Goal: Task Accomplishment & Management: Manage account settings

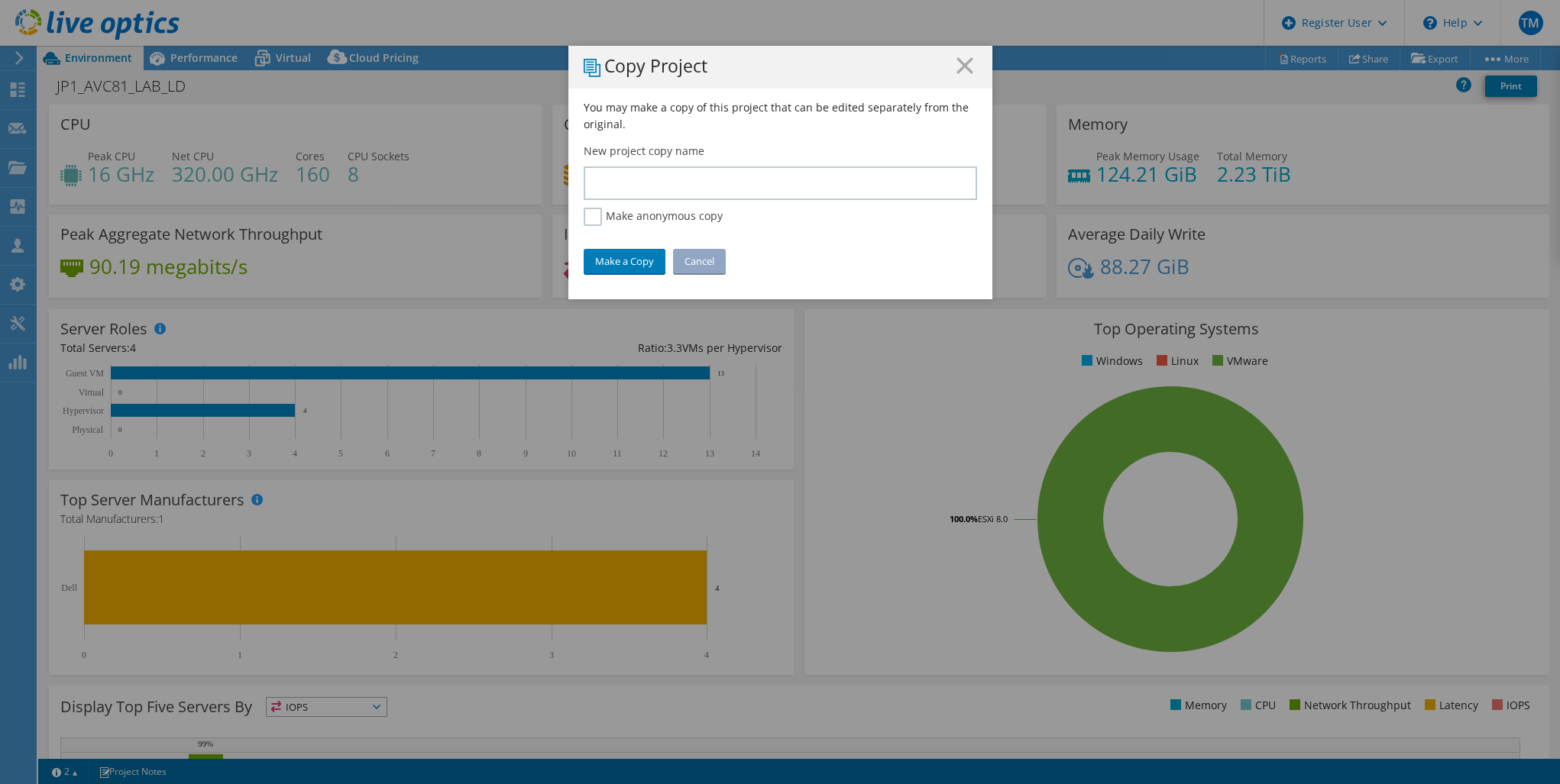
select select "USD"
click at [960, 71] on icon at bounding box center [964, 65] width 17 height 17
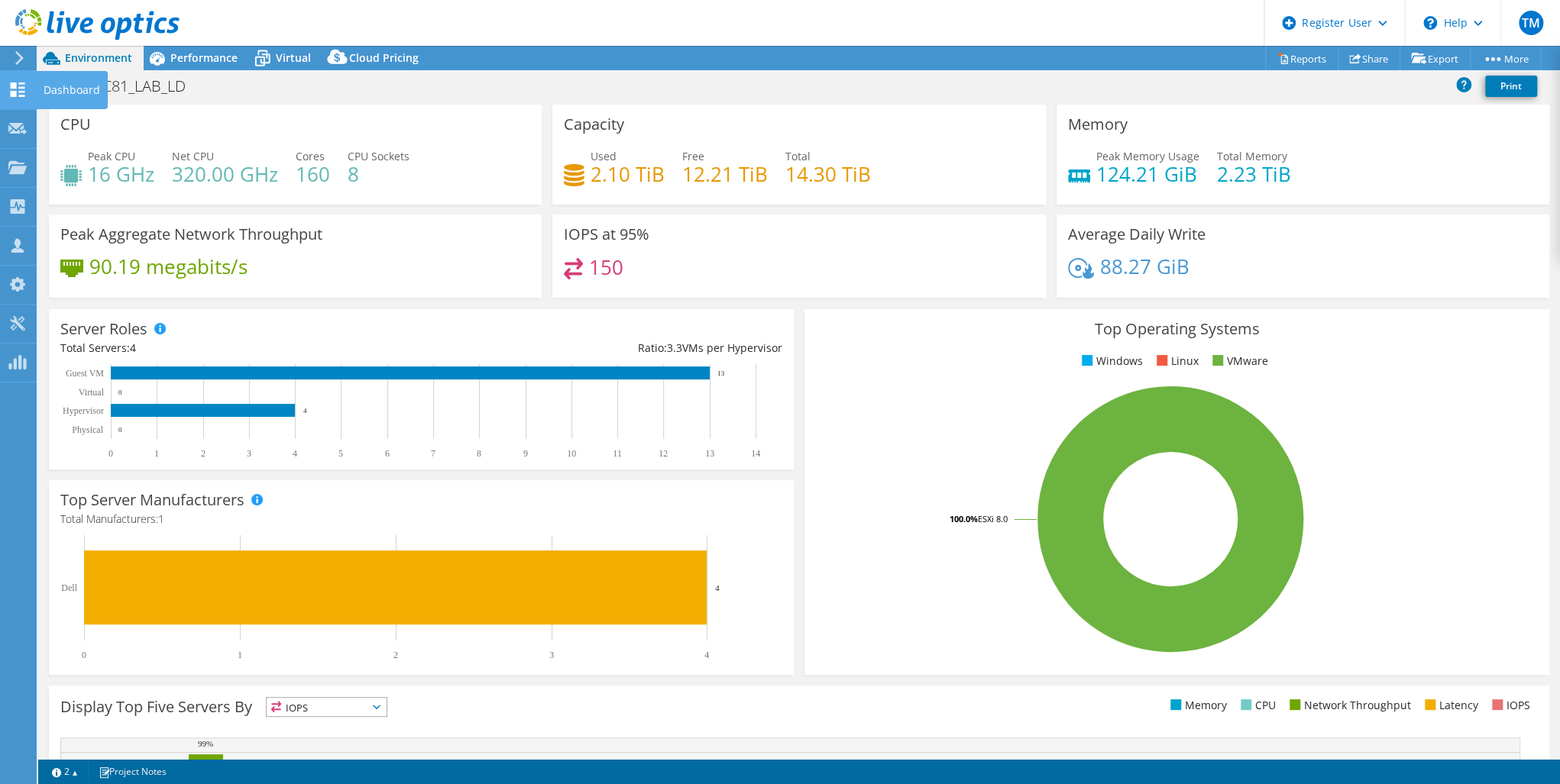
click at [15, 86] on use at bounding box center [18, 90] width 14 height 14
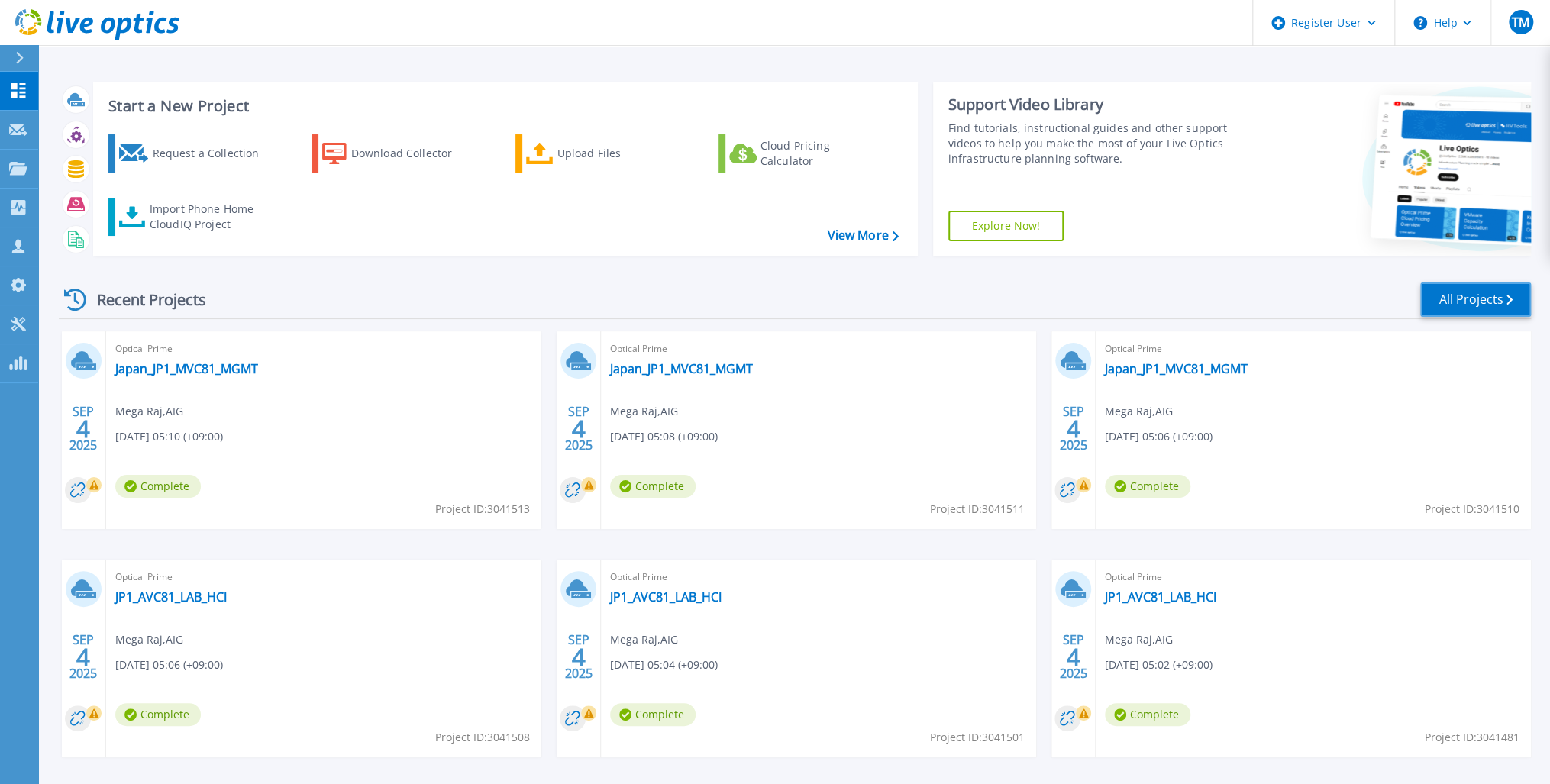
click at [1473, 295] on link "All Projects" at bounding box center [1475, 299] width 111 height 35
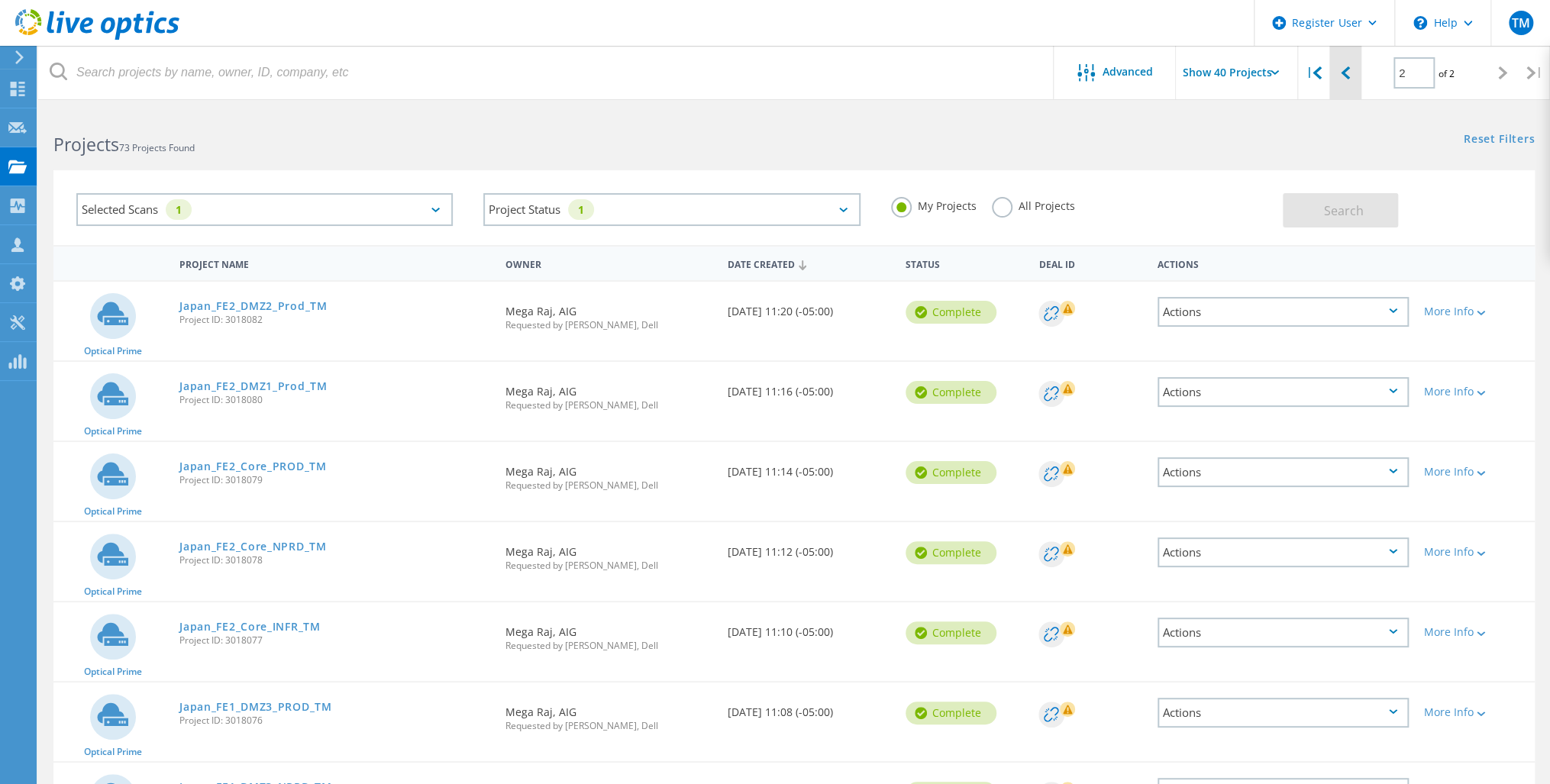
click at [1345, 73] on icon at bounding box center [1345, 73] width 9 height 13
type input "1"
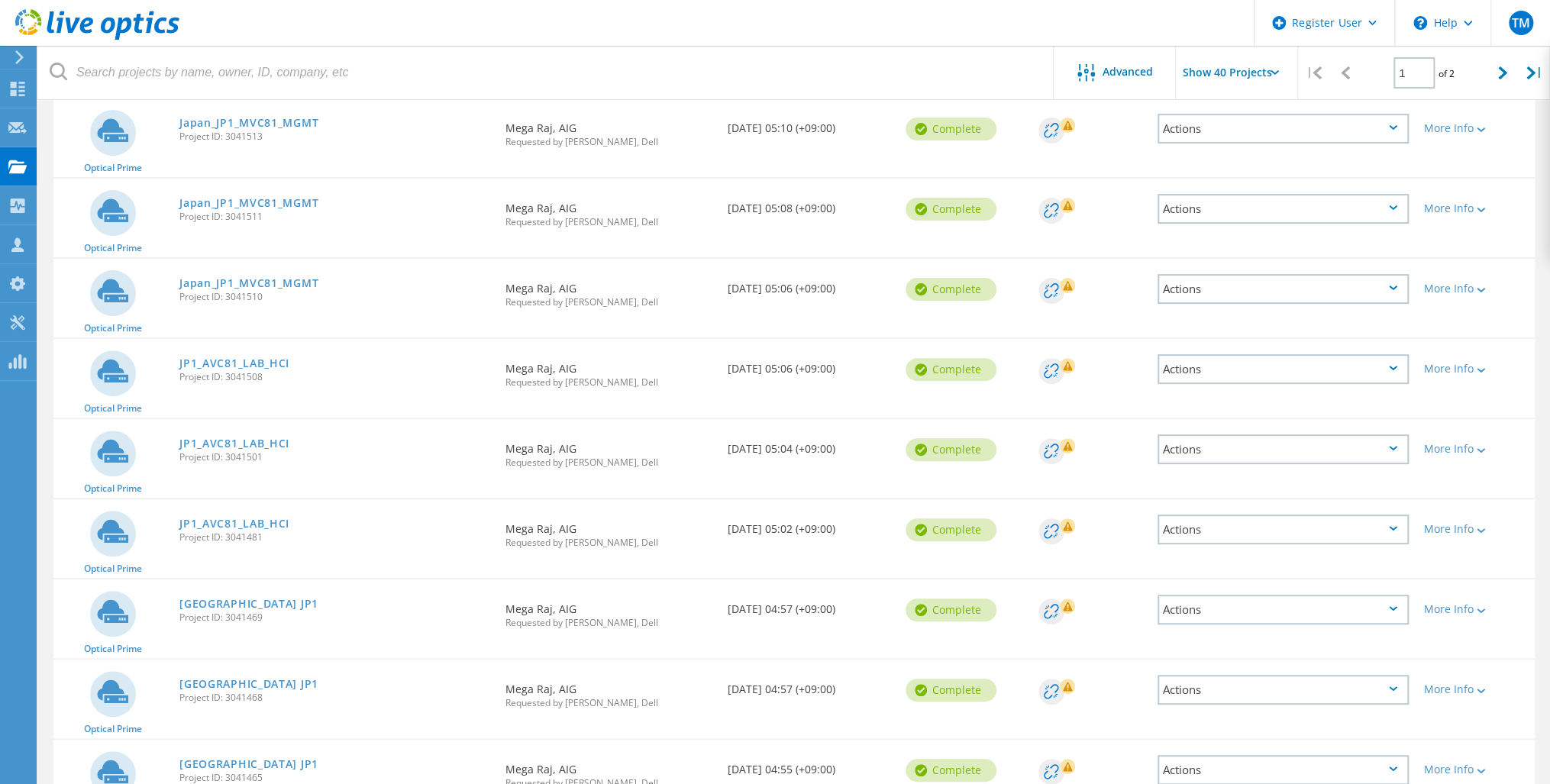
scroll to position [244, 0]
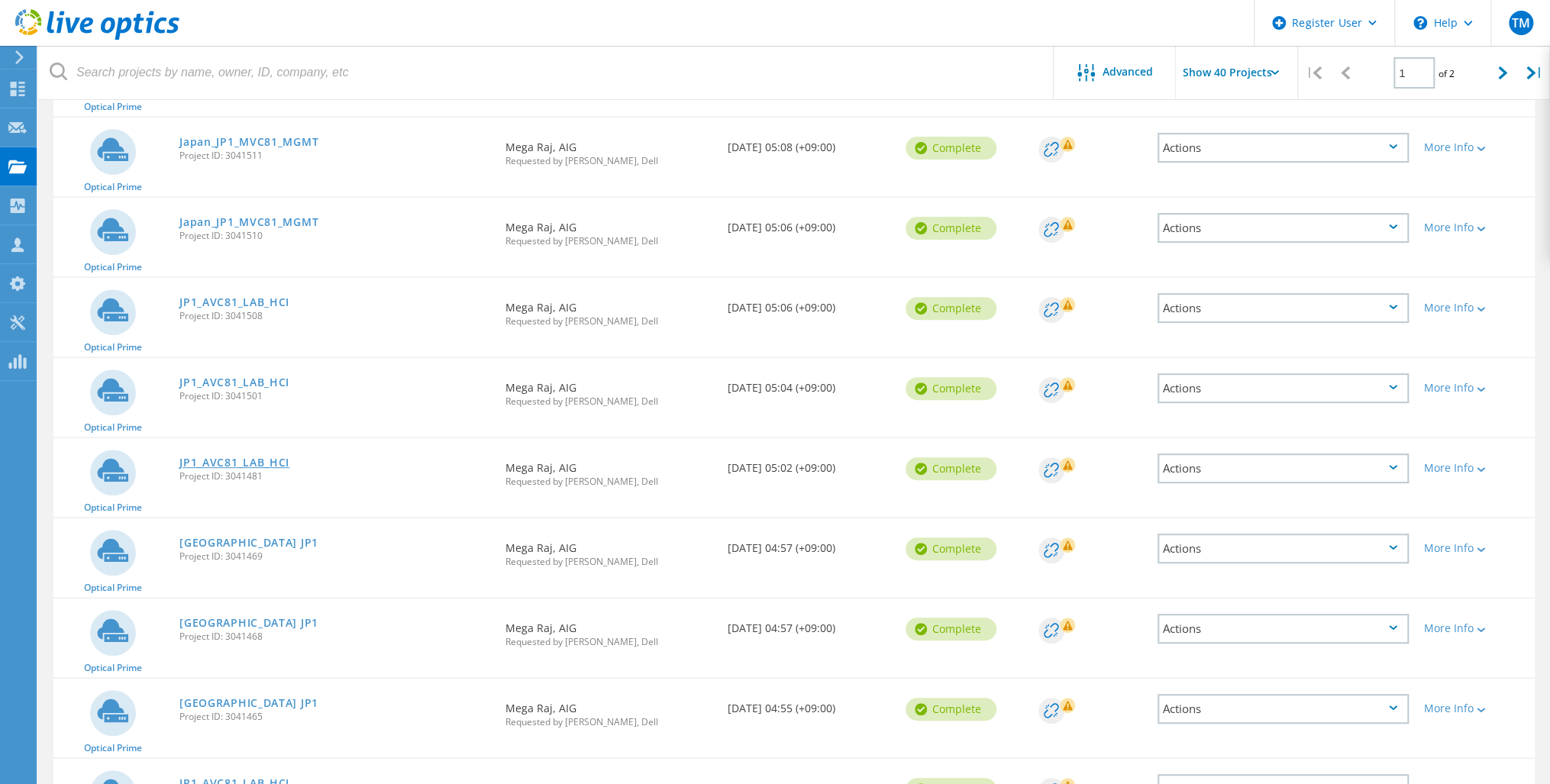
click at [254, 457] on link "JP1_AVC81_LAB_HCI" at bounding box center [234, 462] width 110 height 10
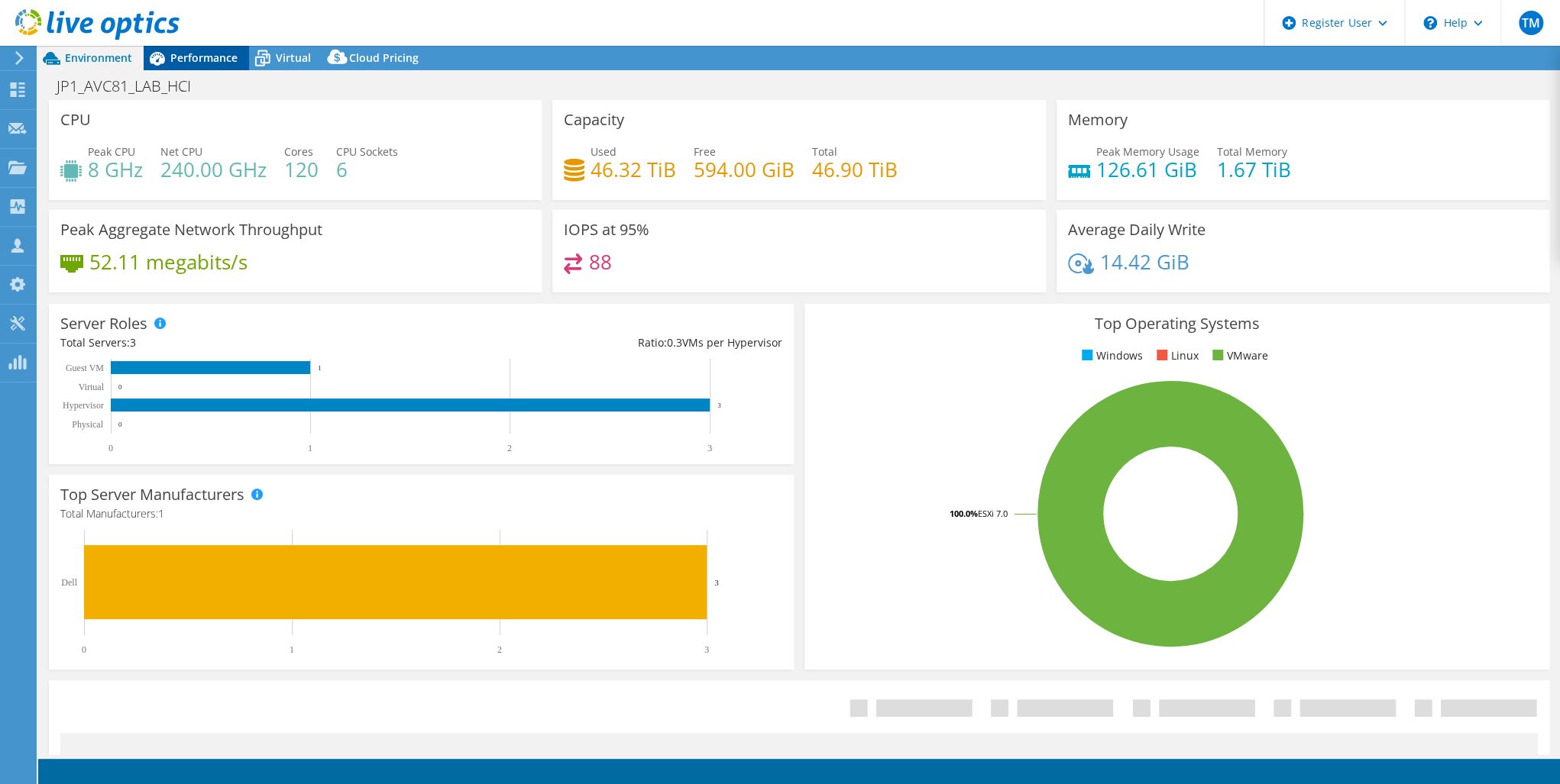
click at [184, 51] on span "Performance" at bounding box center [204, 58] width 67 height 14
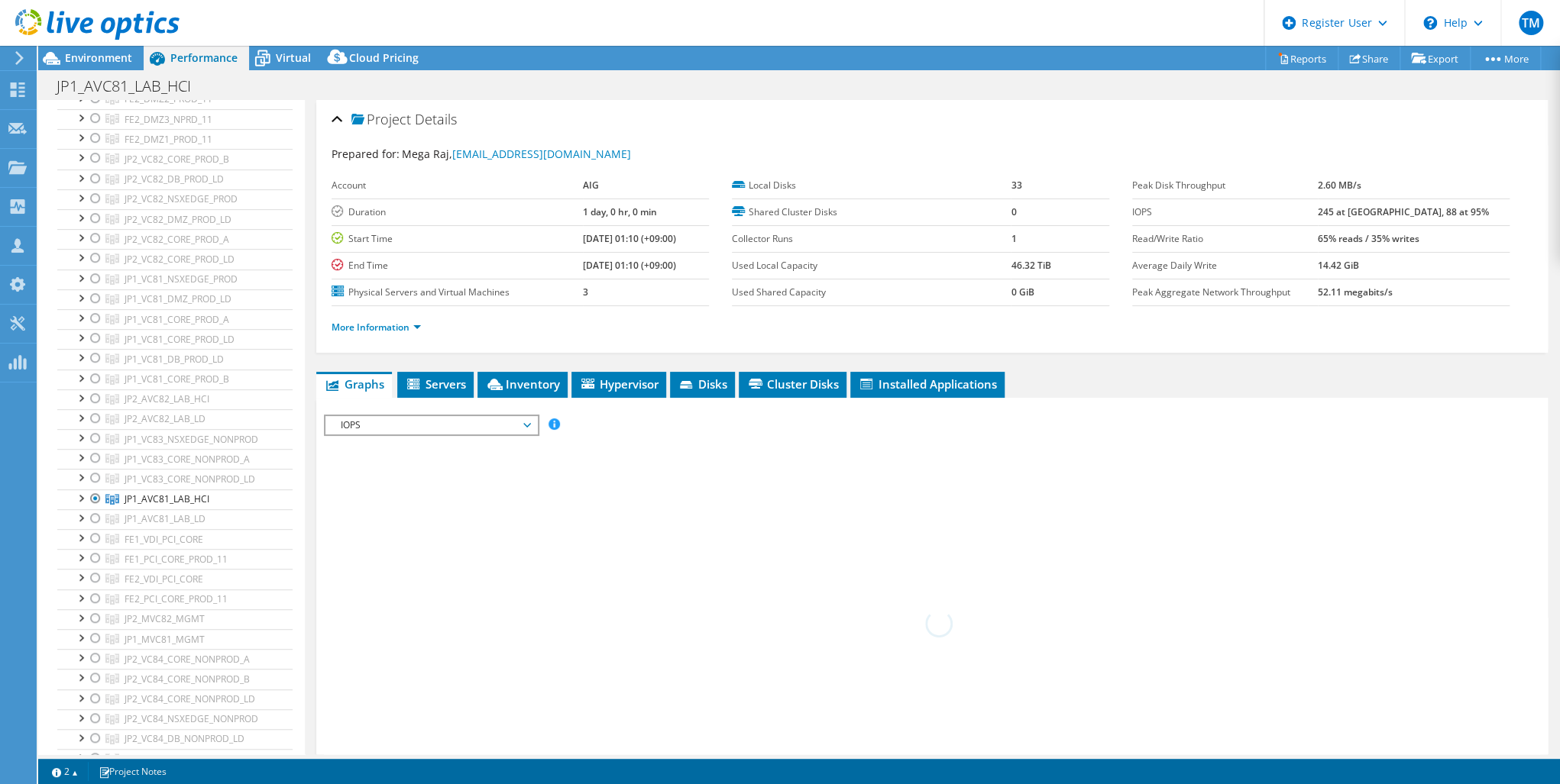
scroll to position [428, 0]
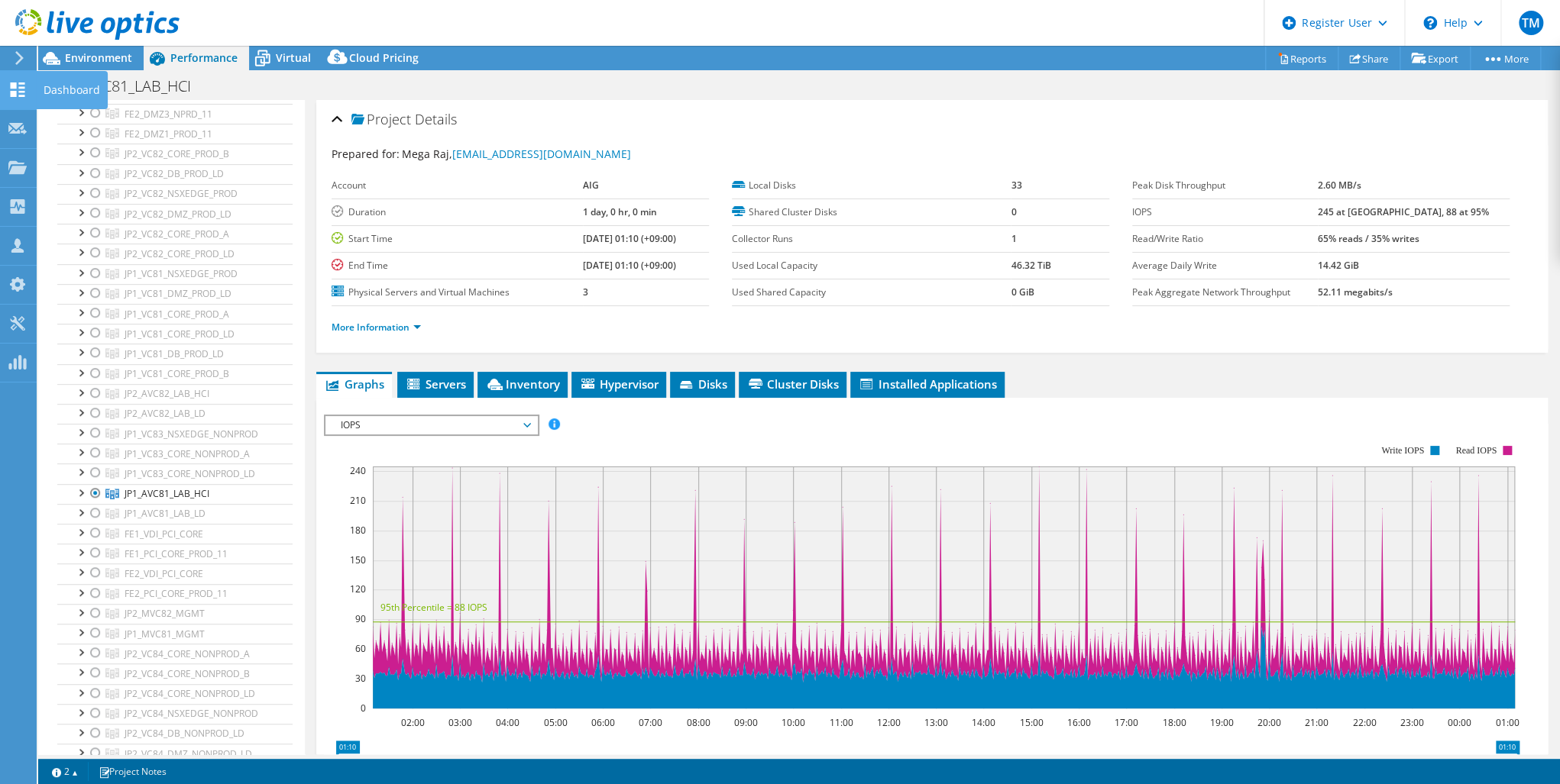
click at [14, 84] on use at bounding box center [18, 90] width 14 height 14
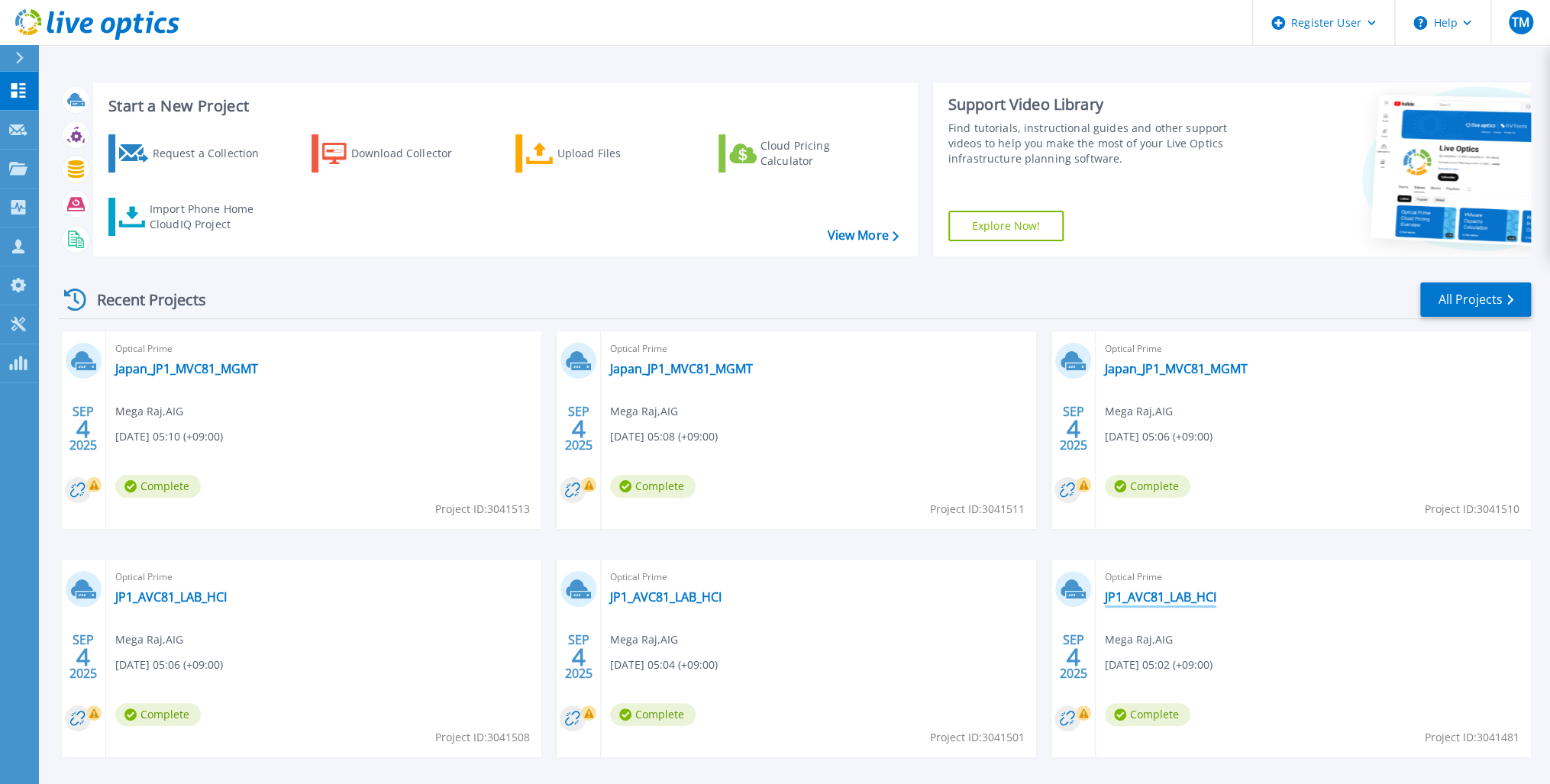
click at [1139, 596] on link "JP1_AVC81_LAB_HCI" at bounding box center [1161, 596] width 112 height 15
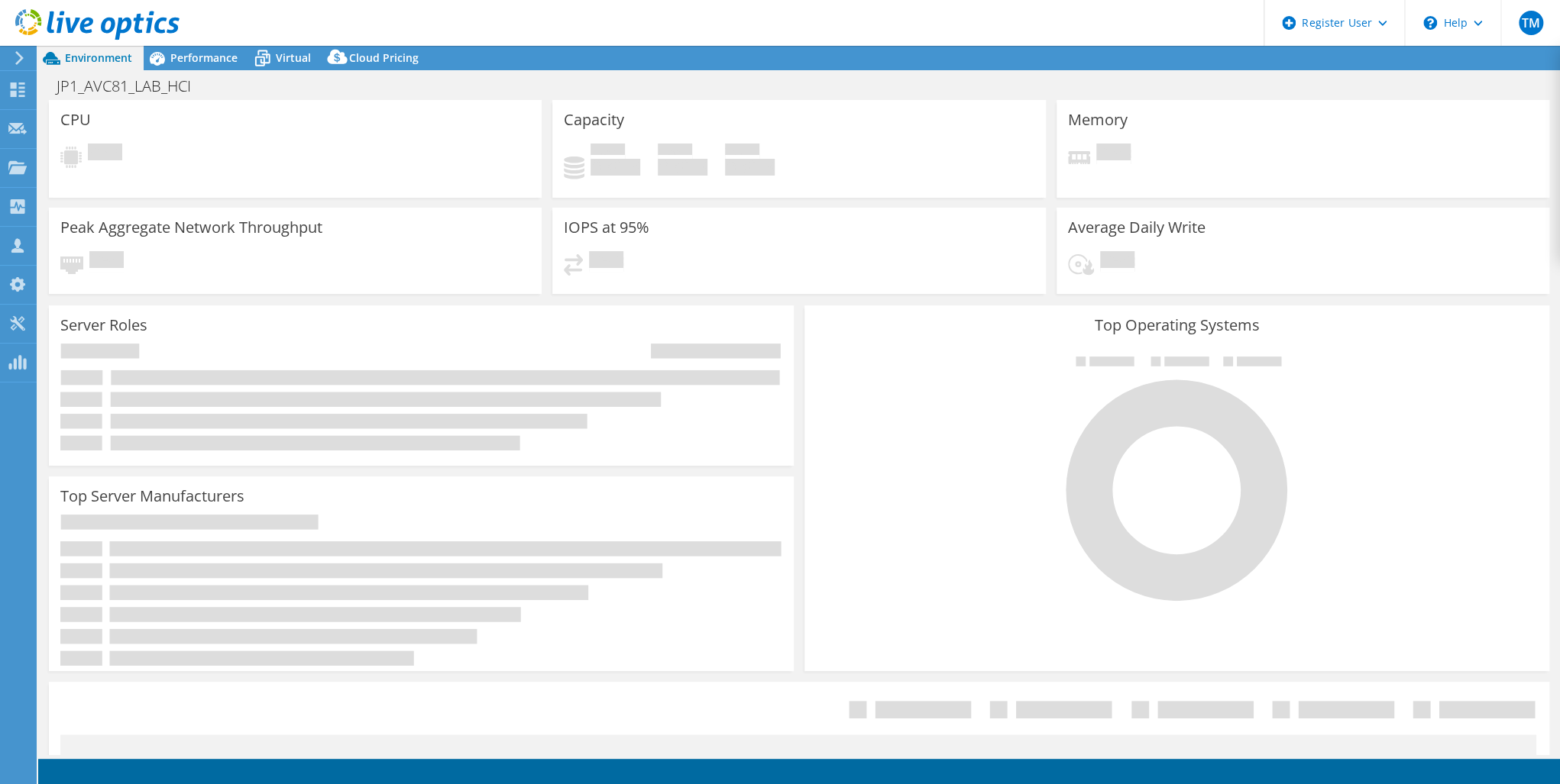
select select "USD"
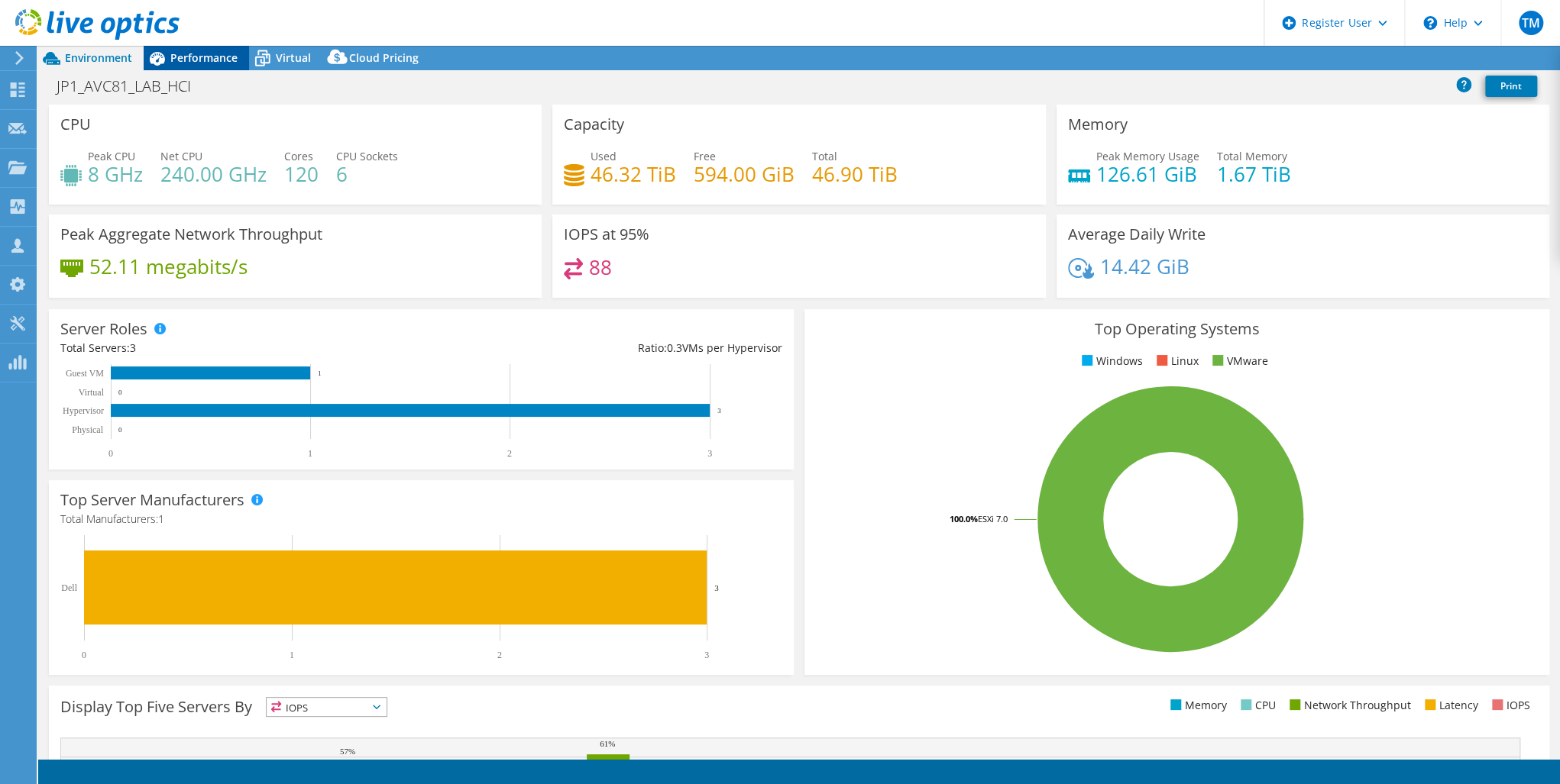
click at [206, 56] on span "Performance" at bounding box center [204, 58] width 67 height 14
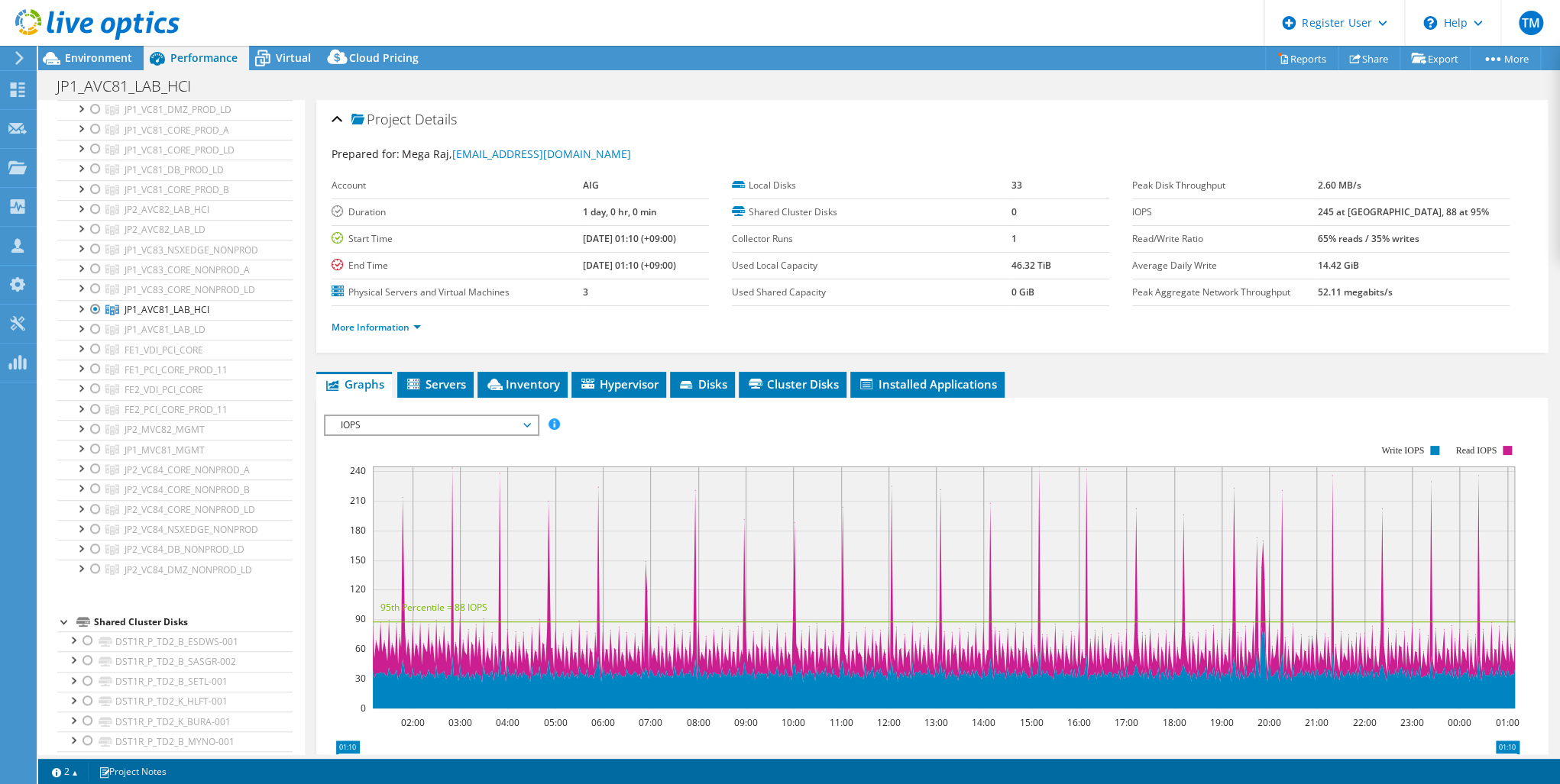
scroll to position [611, 0]
click at [18, 85] on icon at bounding box center [17, 90] width 18 height 14
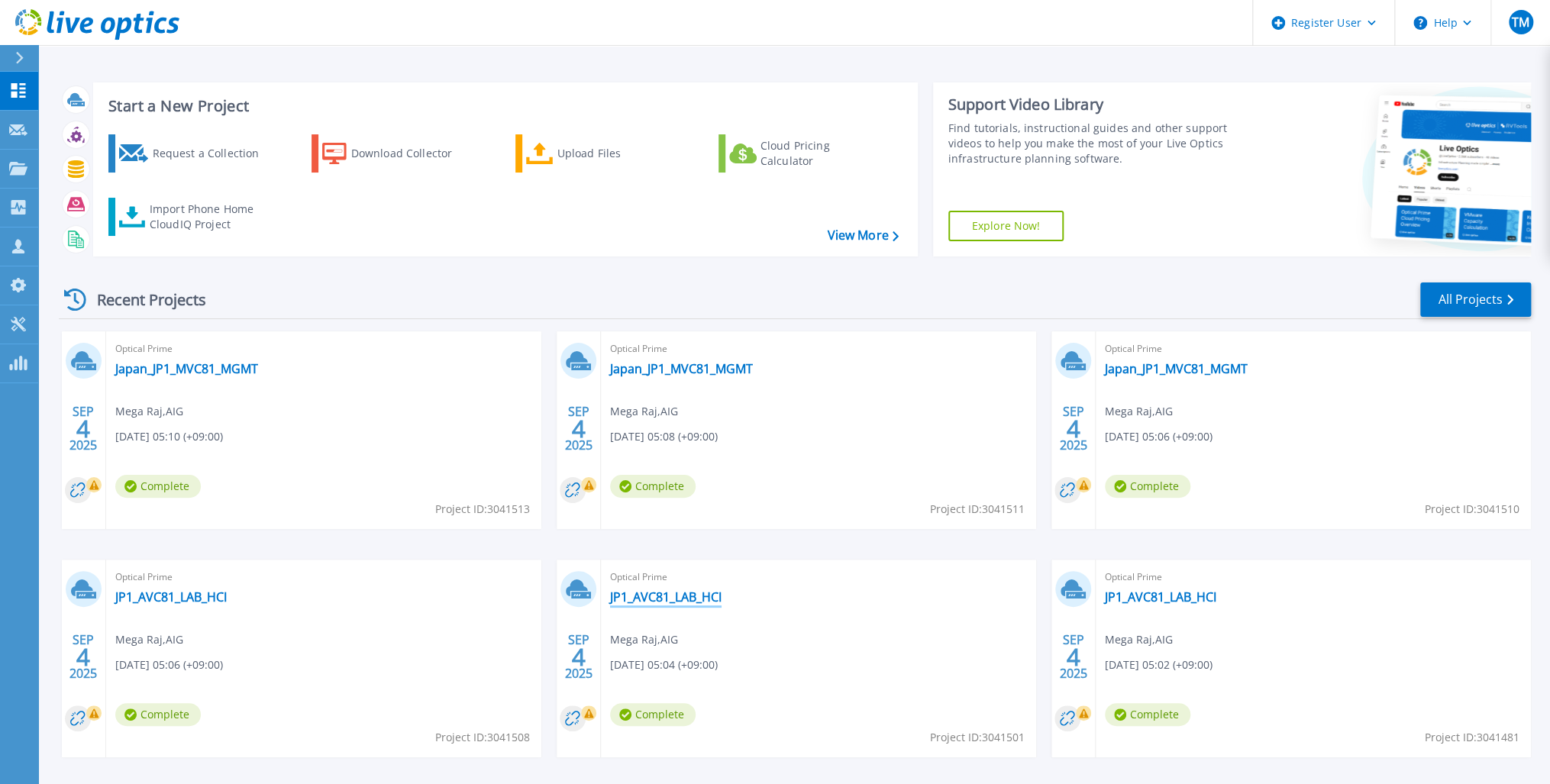
click at [665, 599] on link "JP1_AVC81_LAB_HCI" at bounding box center [665, 596] width 112 height 15
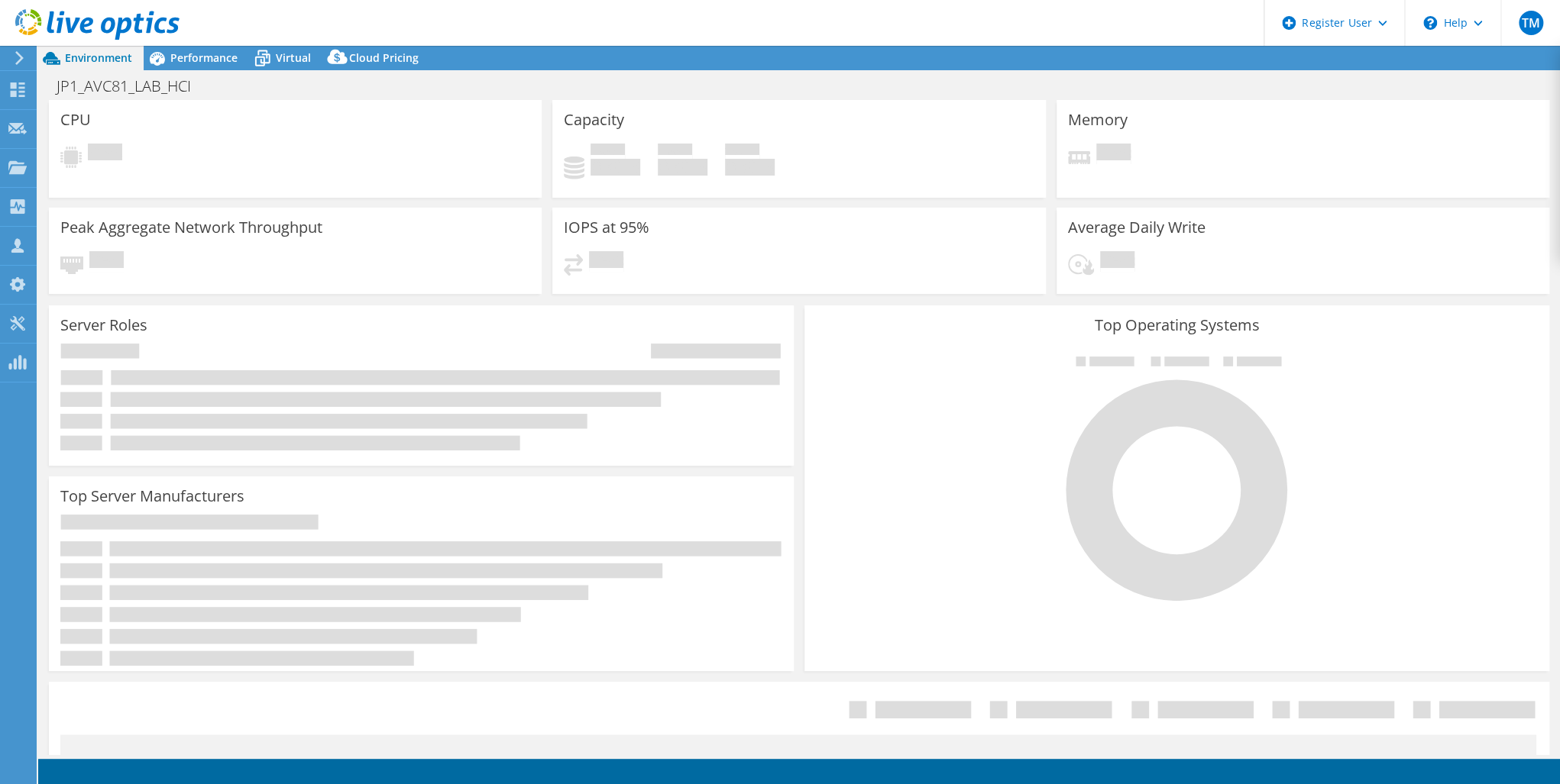
select select "USD"
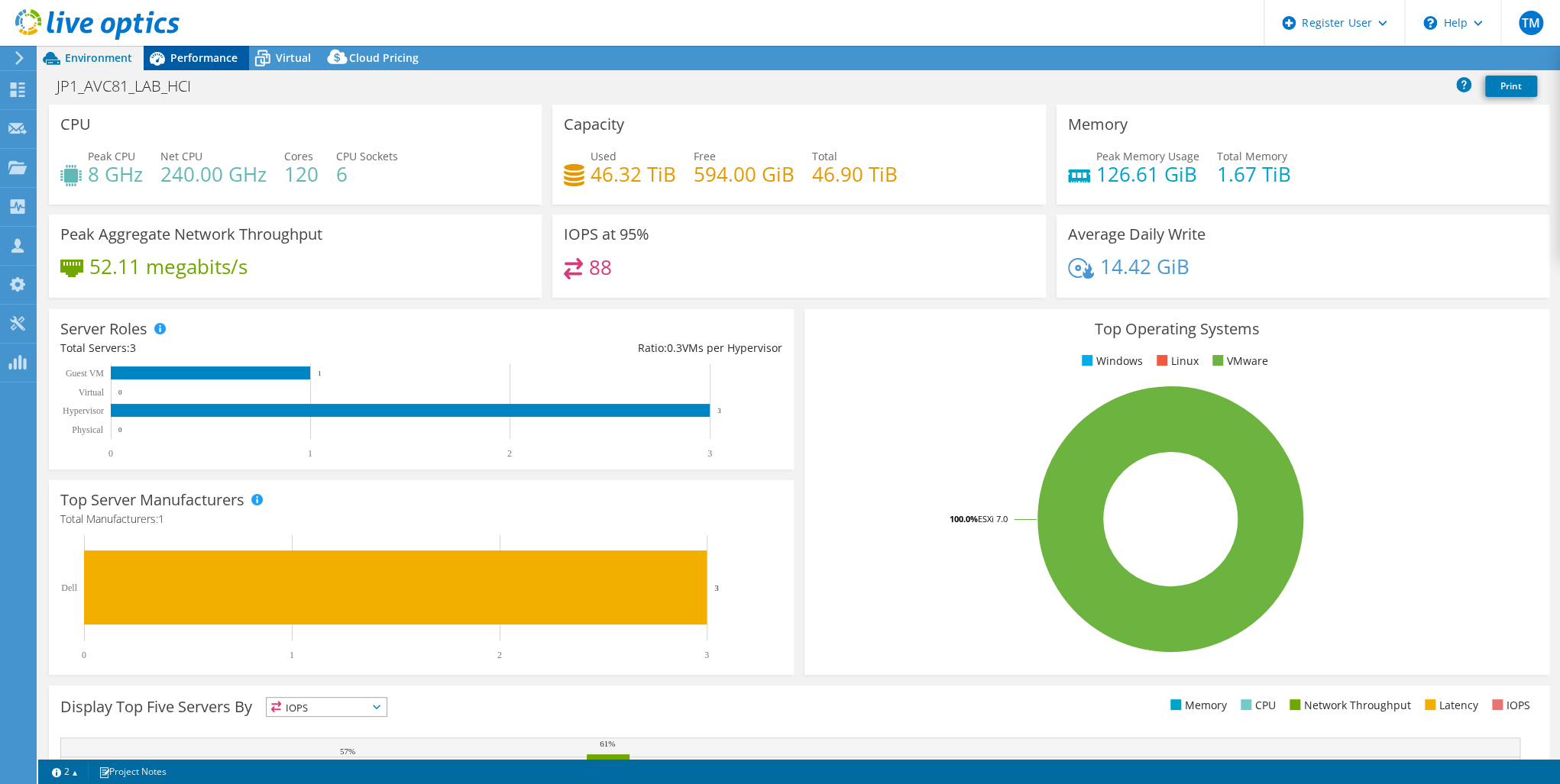
click at [183, 55] on span "Performance" at bounding box center [204, 58] width 67 height 14
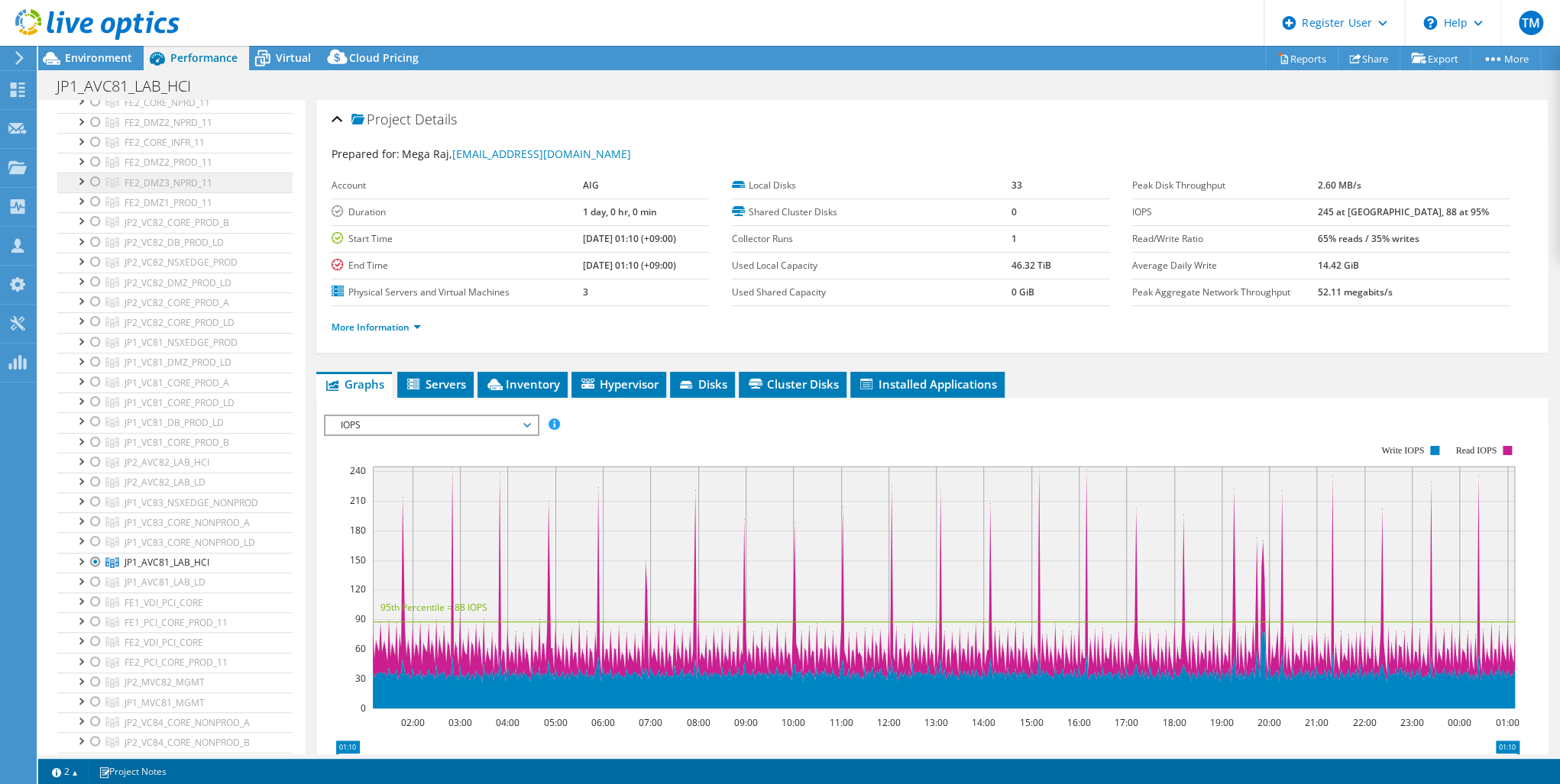
scroll to position [367, 0]
click at [97, 565] on div at bounding box center [95, 574] width 15 height 18
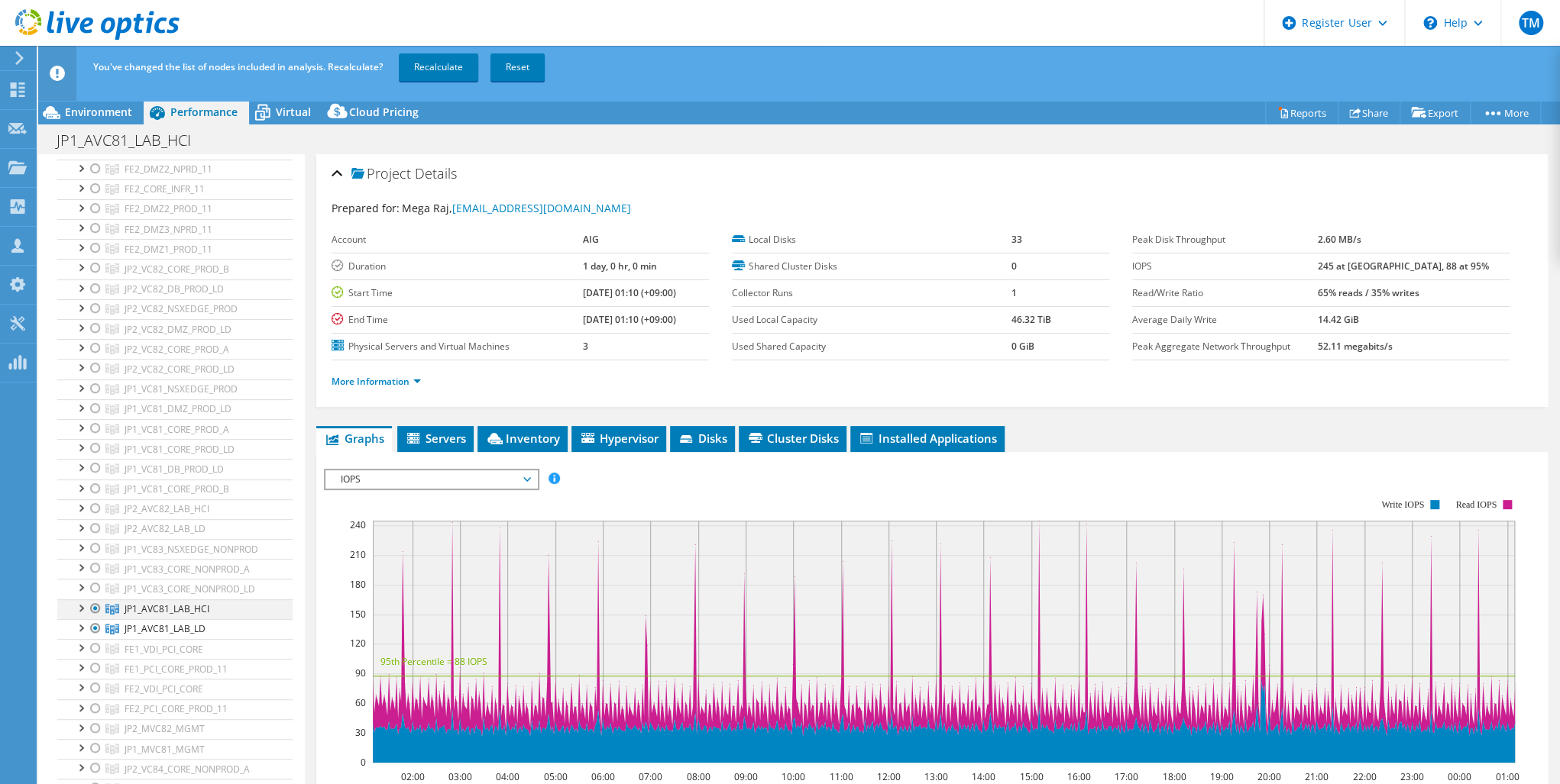
click at [94, 602] on div at bounding box center [95, 608] width 15 height 18
click at [434, 67] on link "Recalculate" at bounding box center [438, 67] width 79 height 27
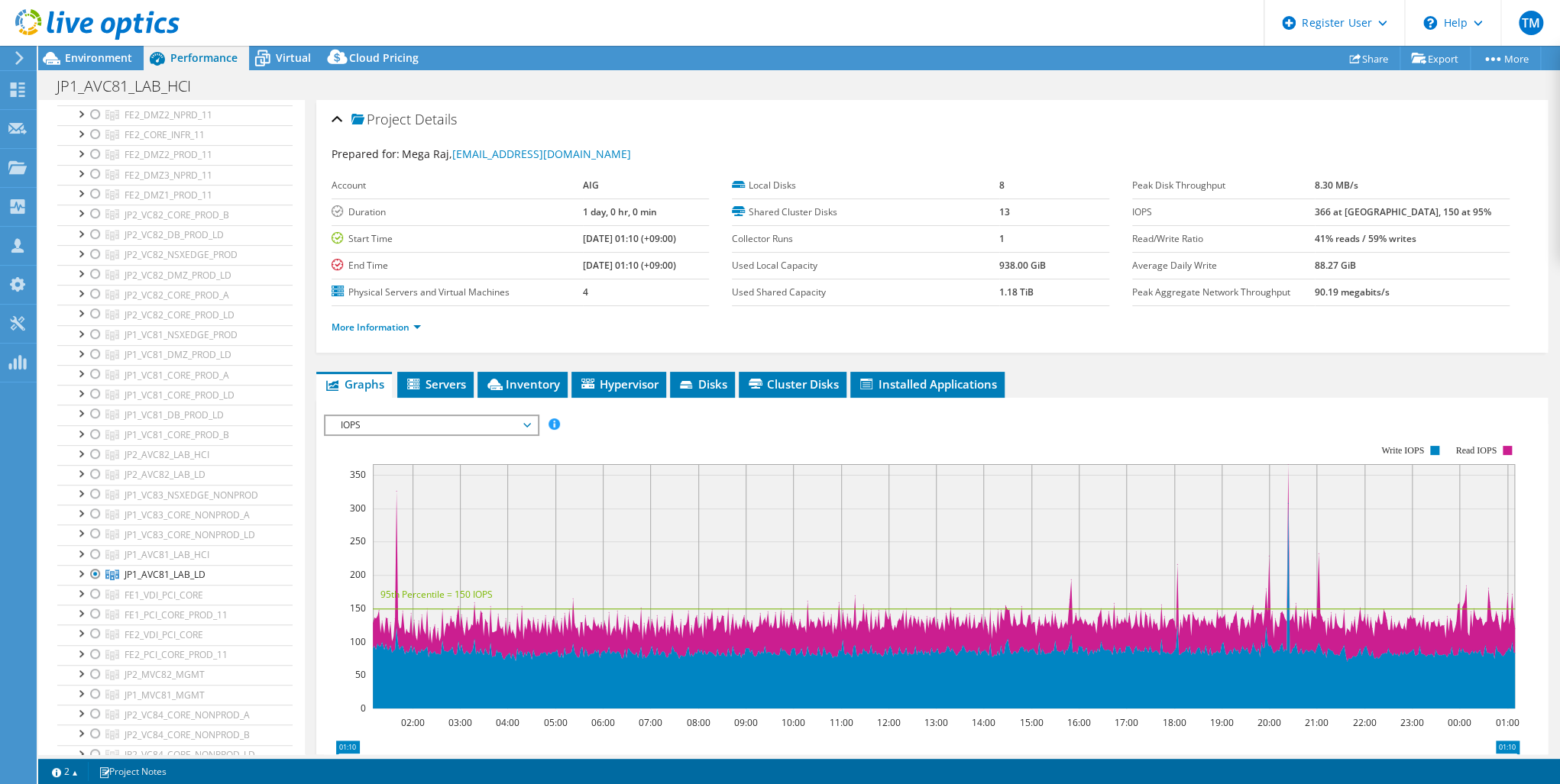
scroll to position [611, 0]
click at [181, 87] on h1 "JP1_AVC81_LAB_HCI" at bounding box center [132, 86] width 165 height 17
click at [196, 87] on h1 "JP1_AVC81_LAB_HCI" at bounding box center [132, 86] width 165 height 17
click at [231, 83] on link at bounding box center [230, 85] width 22 height 19
click at [10, 83] on use at bounding box center [18, 90] width 14 height 14
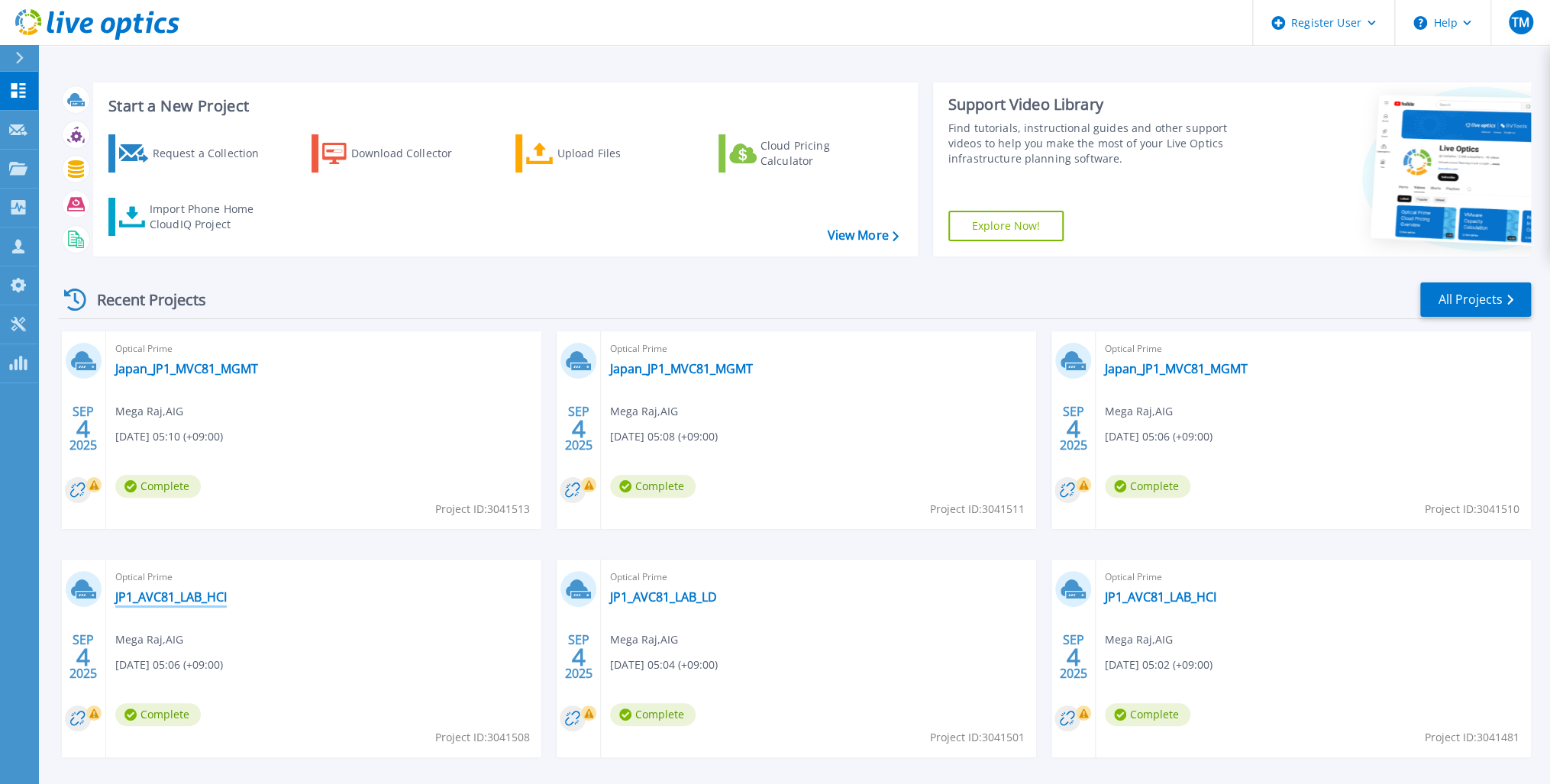
click at [177, 595] on link "JP1_AVC81_LAB_HCI" at bounding box center [171, 596] width 112 height 15
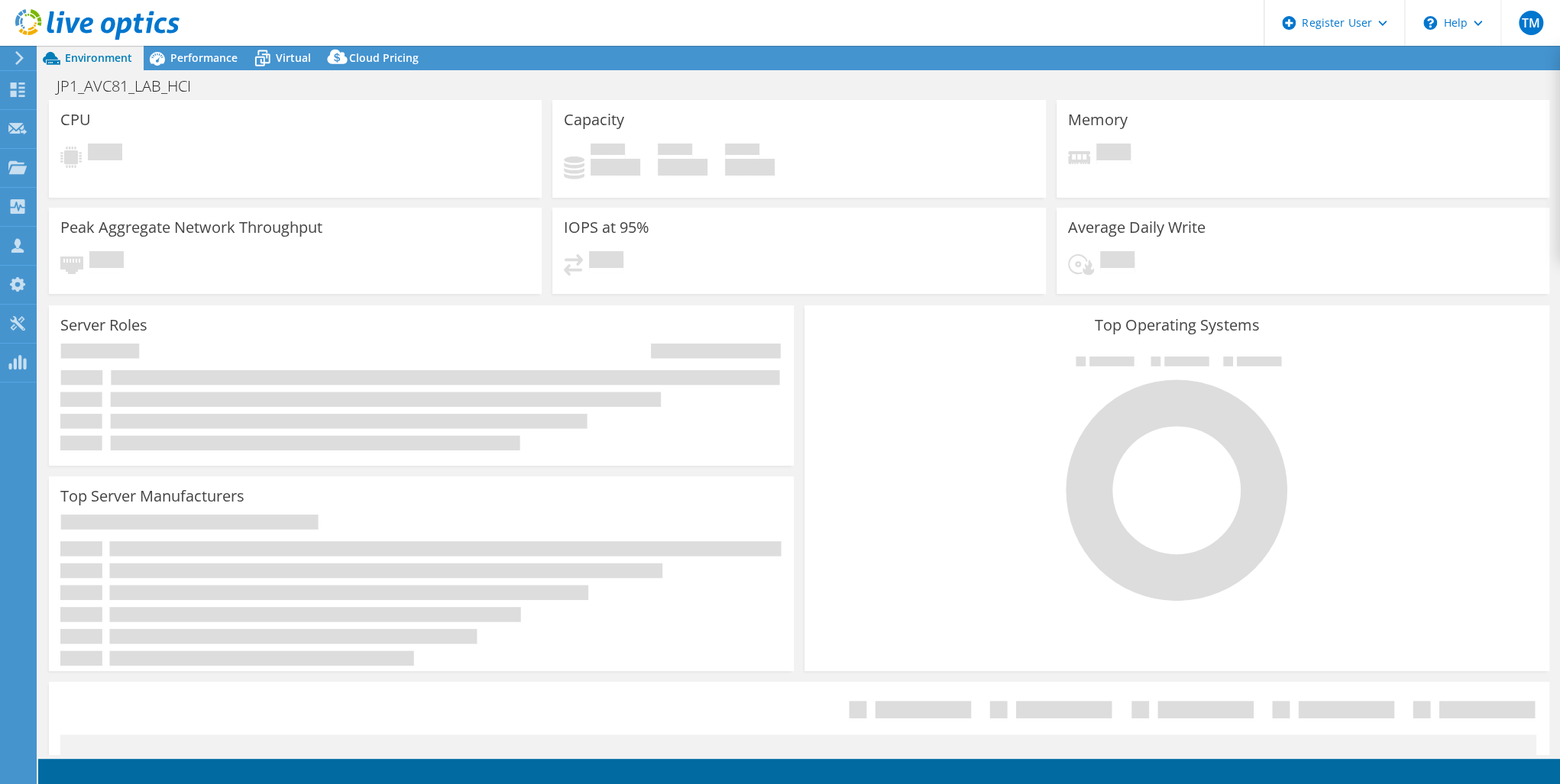
select select "USD"
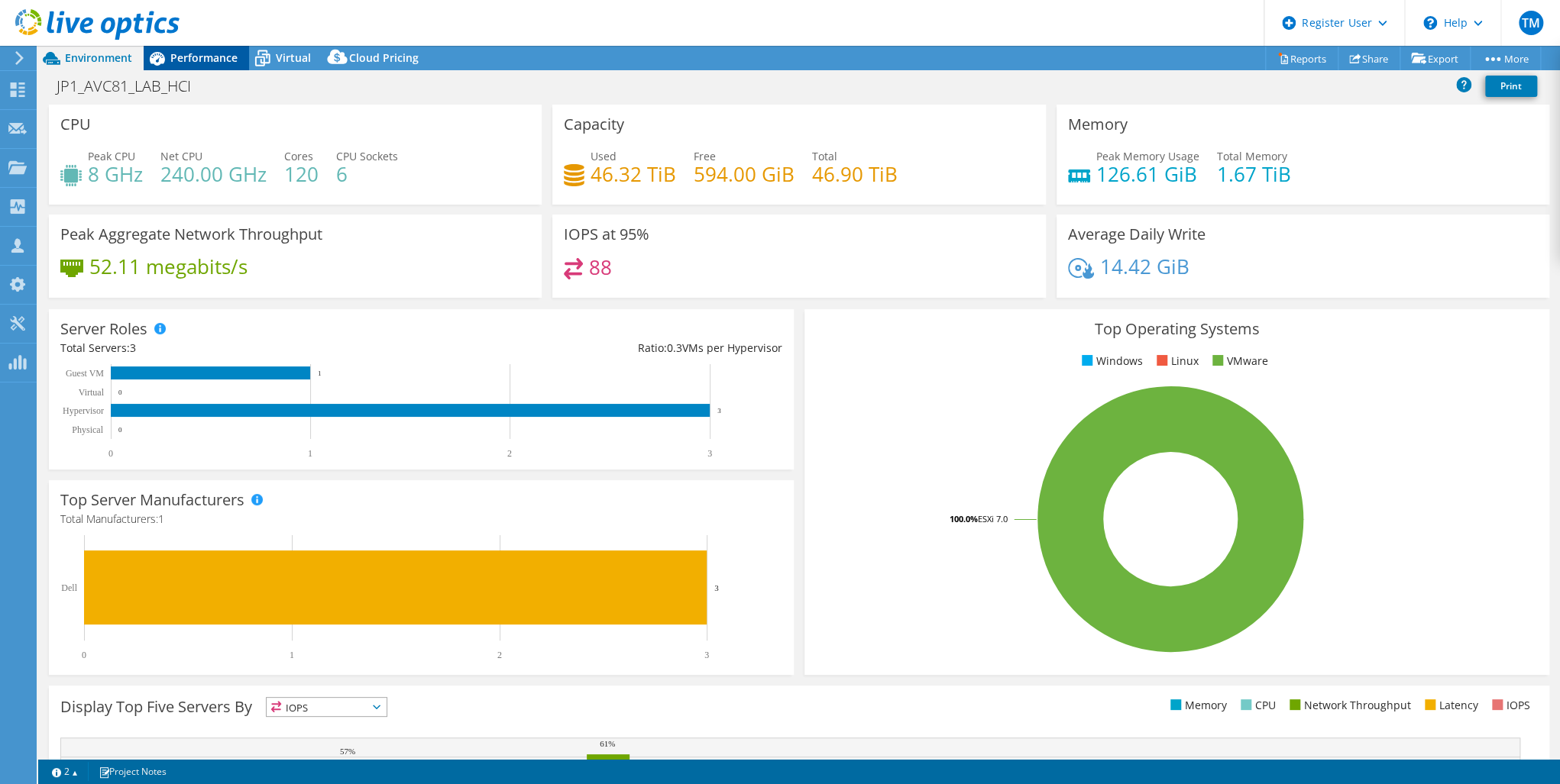
click at [193, 55] on span "Performance" at bounding box center [204, 58] width 67 height 14
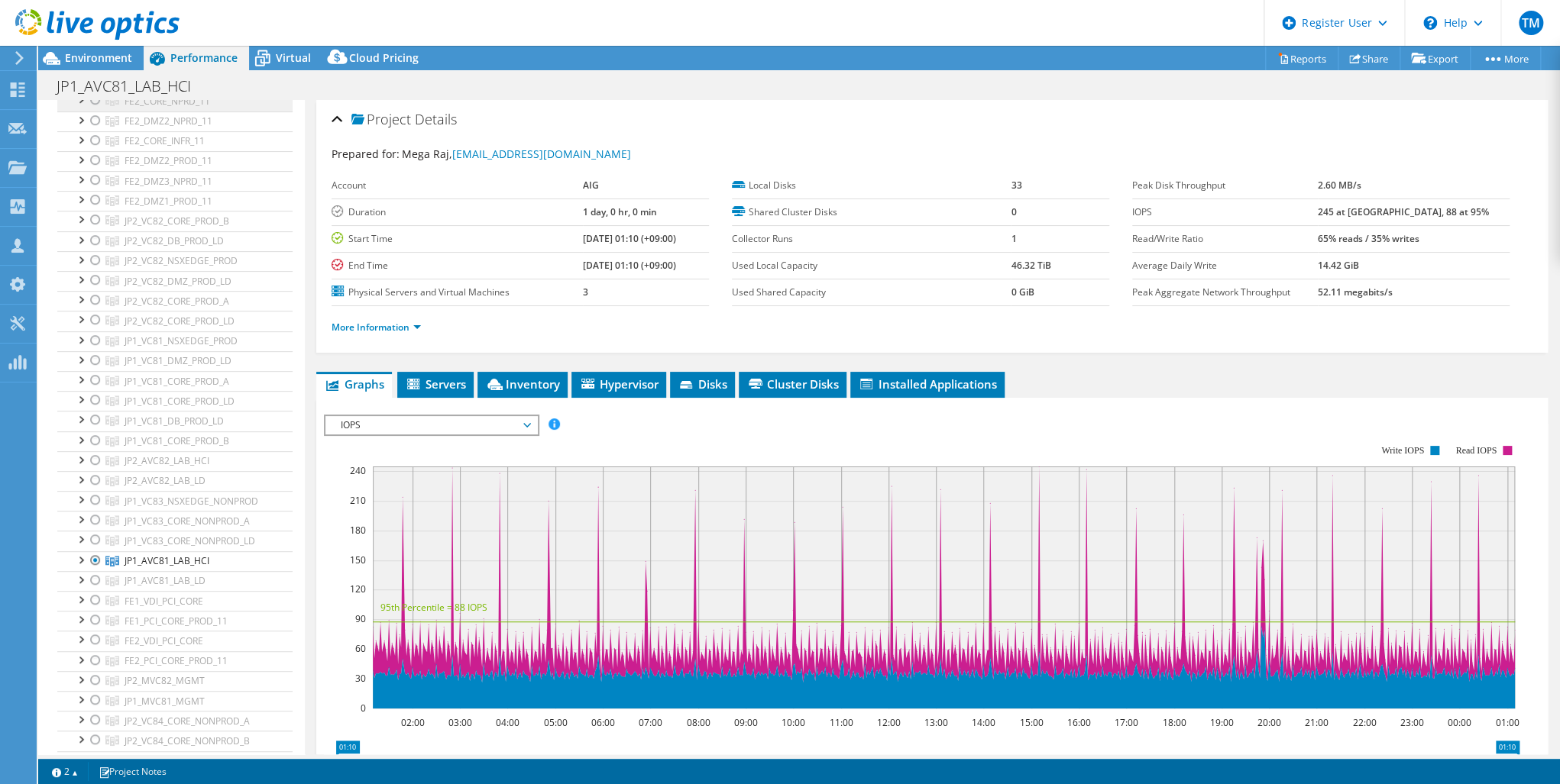
scroll to position [367, 0]
click at [95, 547] on div at bounding box center [95, 554] width 15 height 18
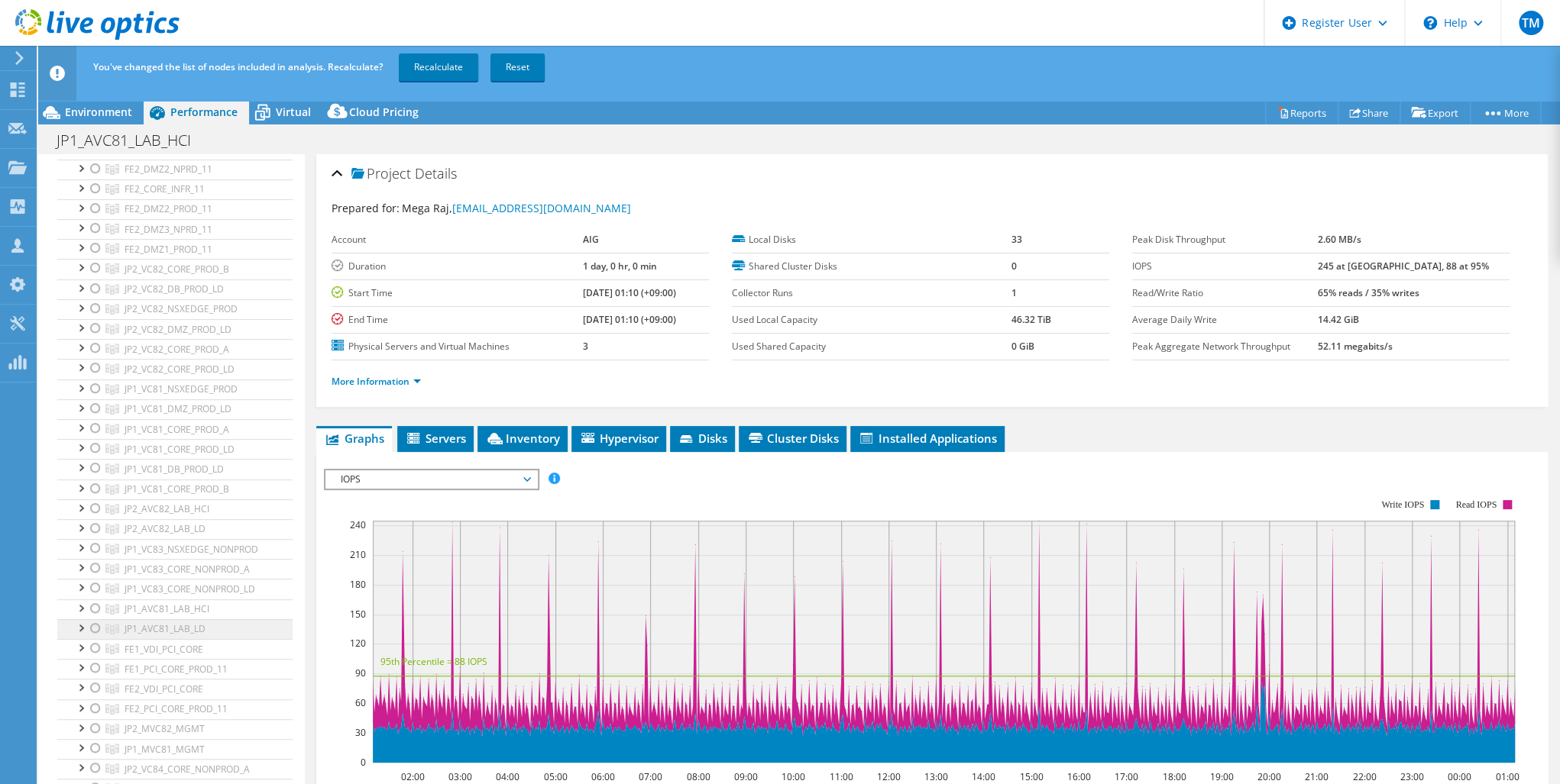
scroll to position [428, 0]
click at [95, 680] on div at bounding box center [95, 687] width 15 height 18
click at [453, 63] on link "Recalculate" at bounding box center [438, 67] width 79 height 27
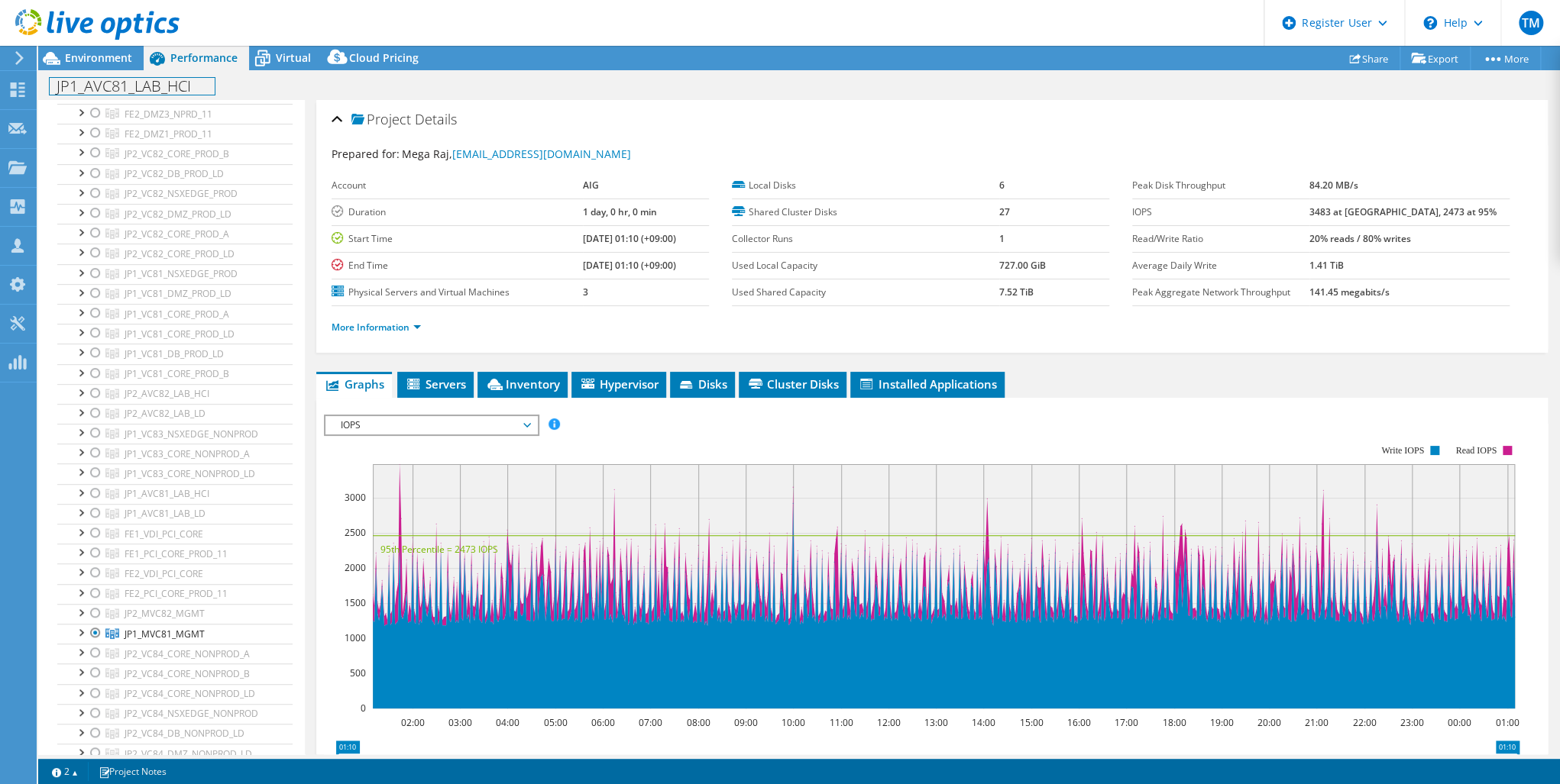
click at [189, 85] on h1 "JP1_AVC81_LAB_HCI" at bounding box center [132, 86] width 165 height 17
click at [192, 88] on h1 "JP1_AVC81_LAB_HCI" at bounding box center [132, 86] width 165 height 17
click at [226, 80] on link at bounding box center [226, 85] width 22 height 19
click at [17, 83] on icon at bounding box center [17, 90] width 18 height 14
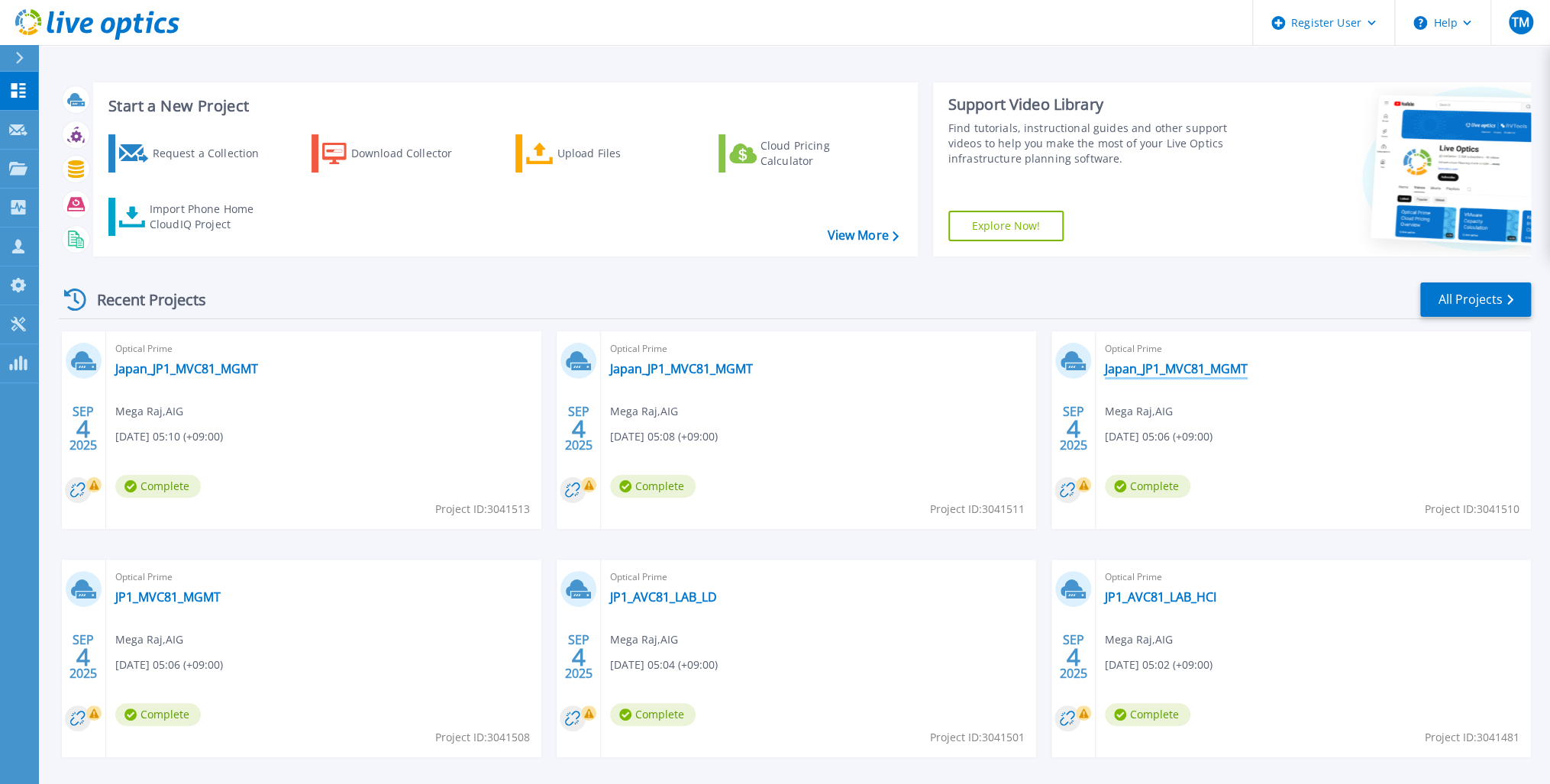
click at [1183, 368] on link "Japan_JP1_MVC81_MGMT" at bounding box center [1177, 368] width 143 height 15
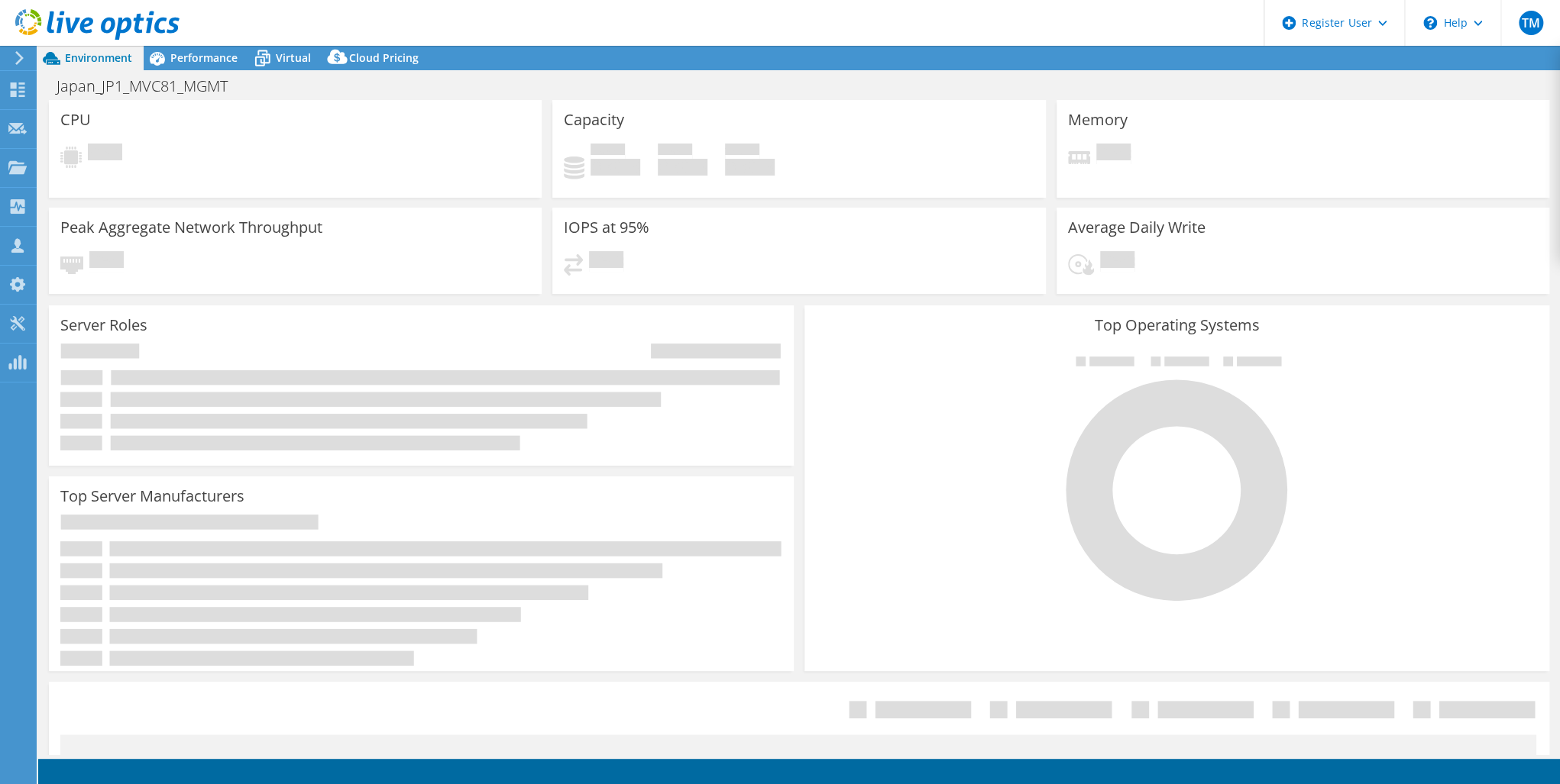
select select "USD"
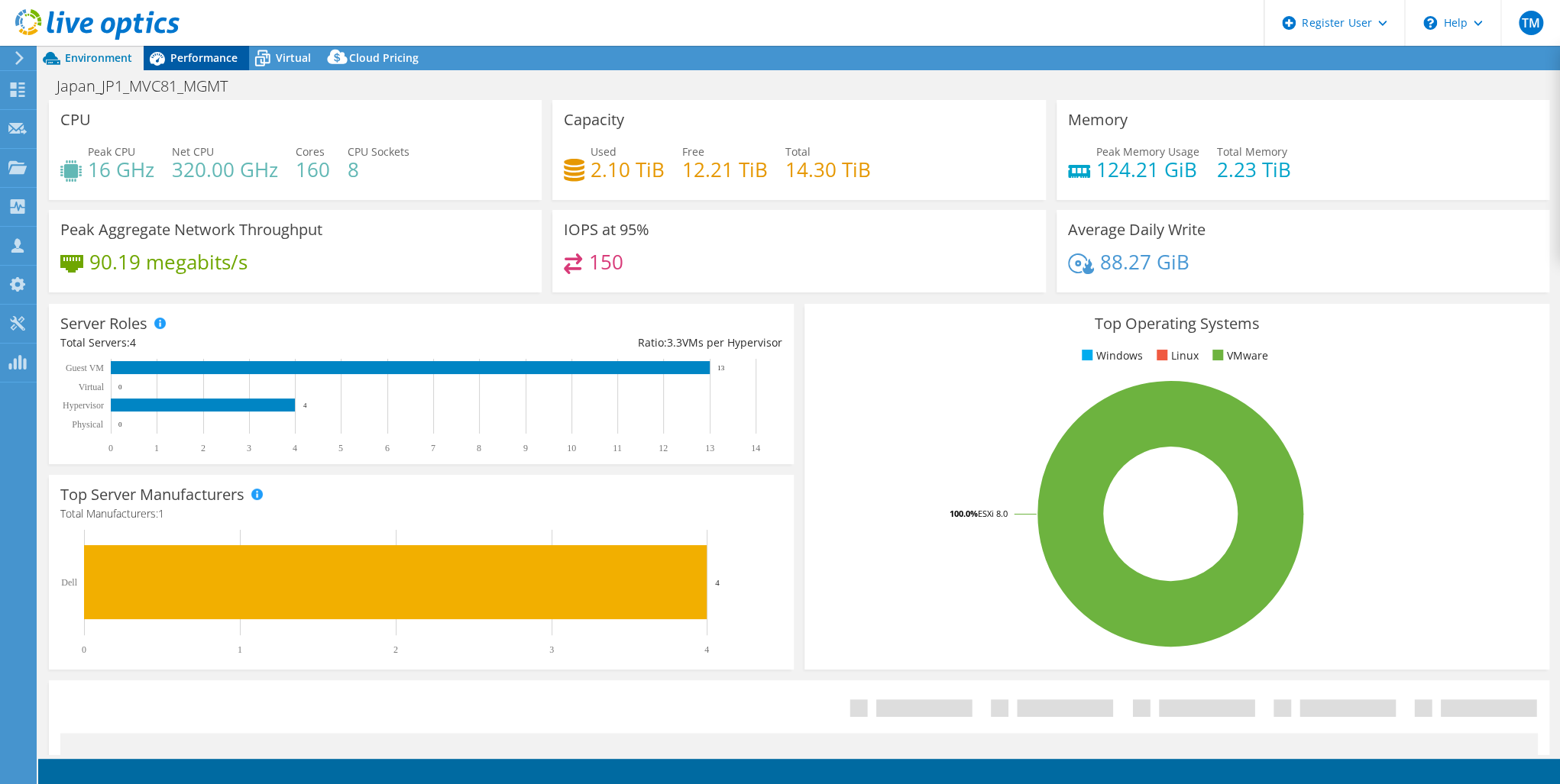
click at [206, 55] on span "Performance" at bounding box center [204, 58] width 67 height 14
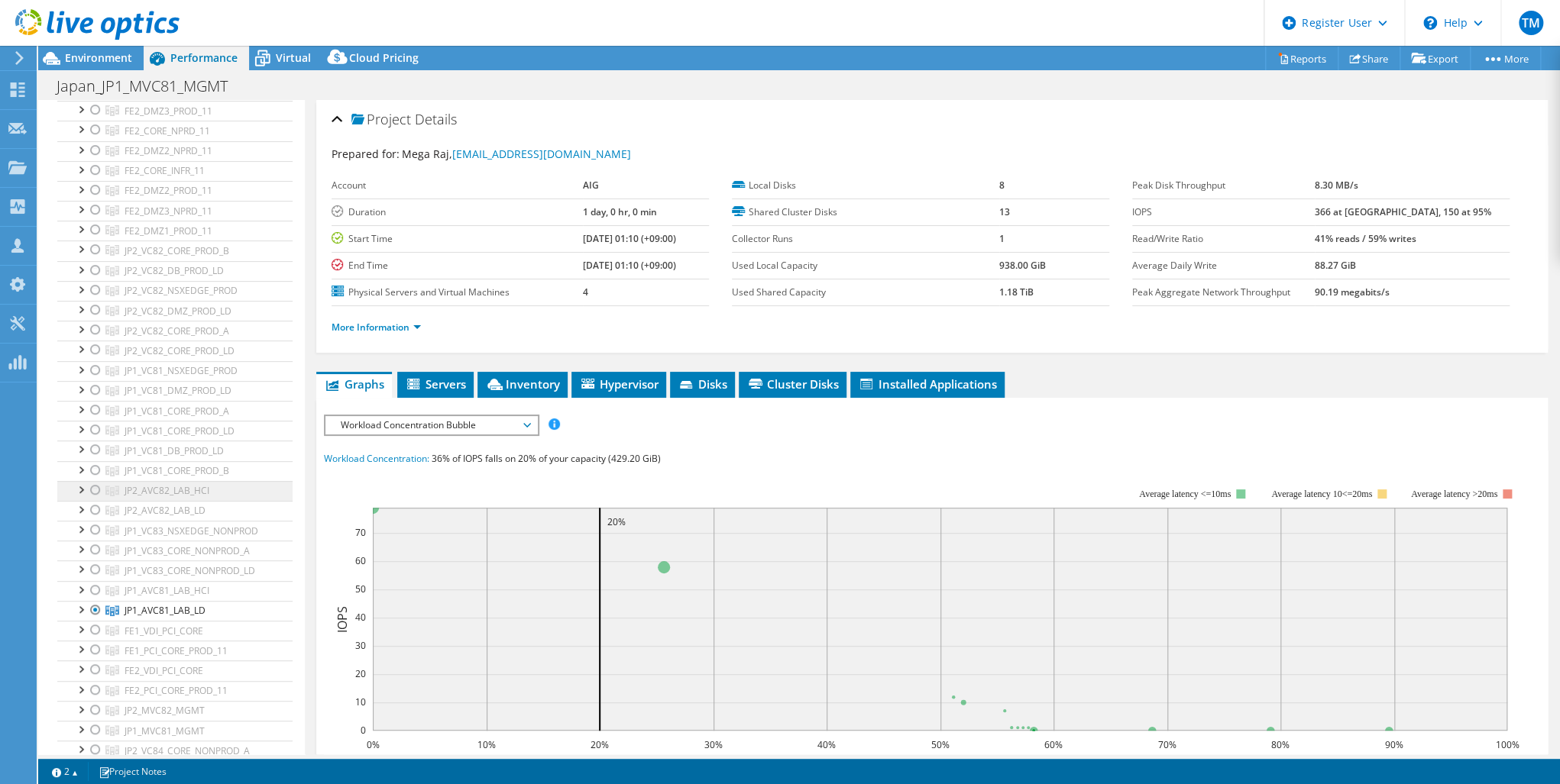
scroll to position [428, 0]
click at [94, 507] on div at bounding box center [95, 513] width 15 height 18
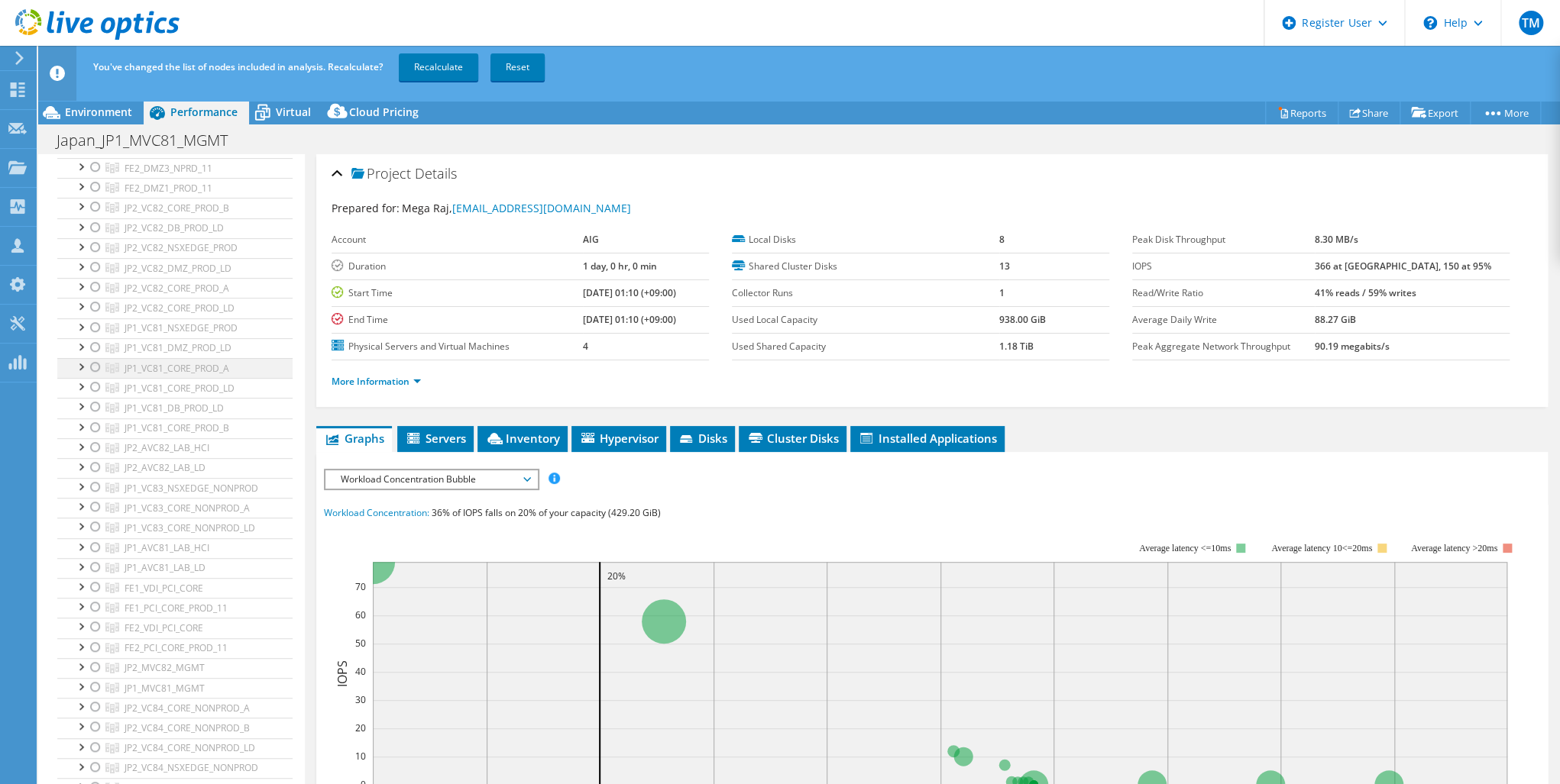
click at [92, 360] on div at bounding box center [95, 367] width 15 height 18
click at [440, 66] on link "Recalculate" at bounding box center [438, 67] width 79 height 27
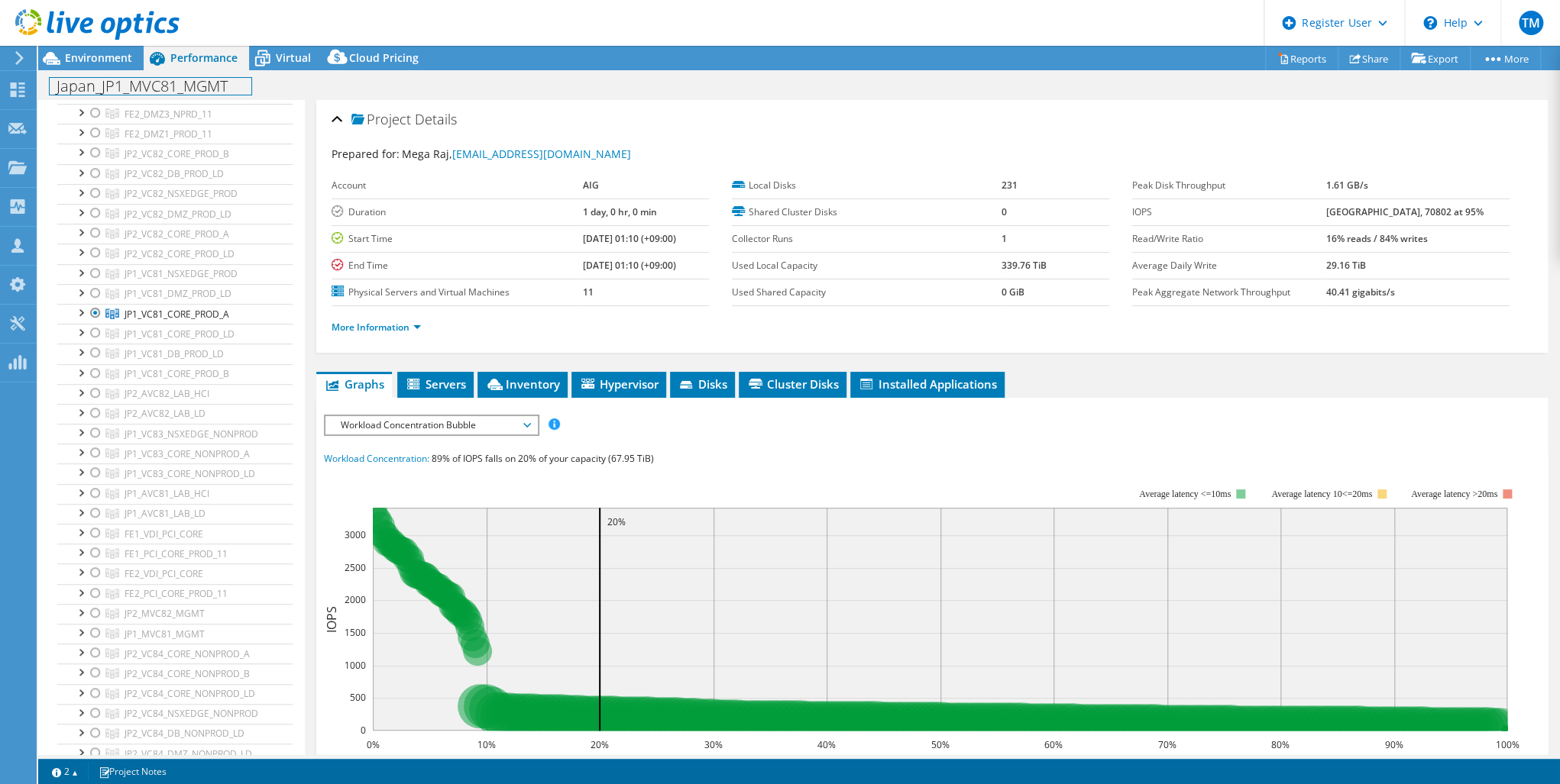
click at [243, 83] on h1 "Japan_JP1_MVC81_MGMT" at bounding box center [150, 86] width 202 height 17
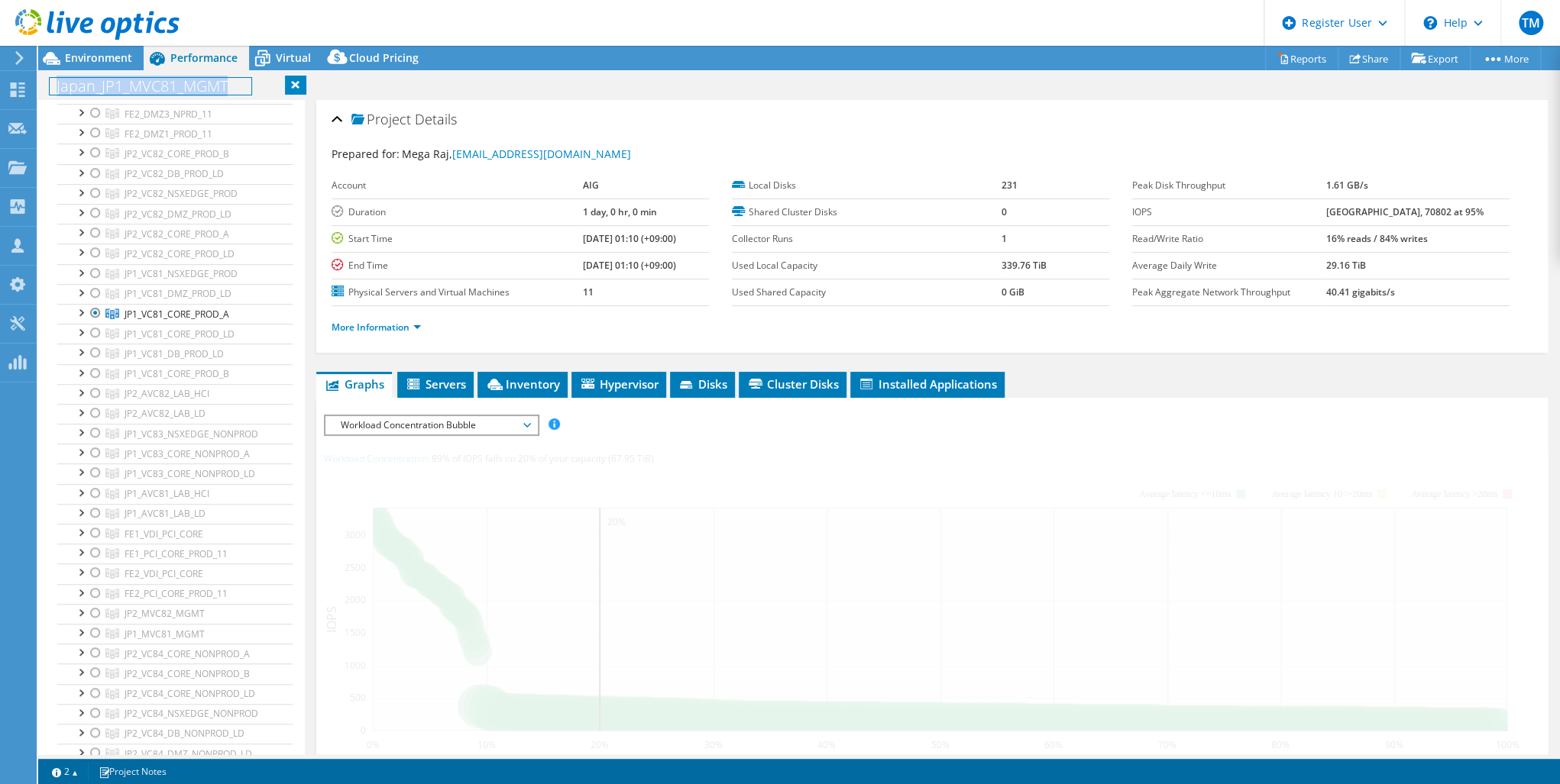
drag, startPoint x: 230, startPoint y: 83, endPoint x: 45, endPoint y: 79, distance: 185.0
click at [45, 79] on div "Japan_JP1_MVC81_MGMT Print" at bounding box center [799, 85] width 1521 height 28
paste h1
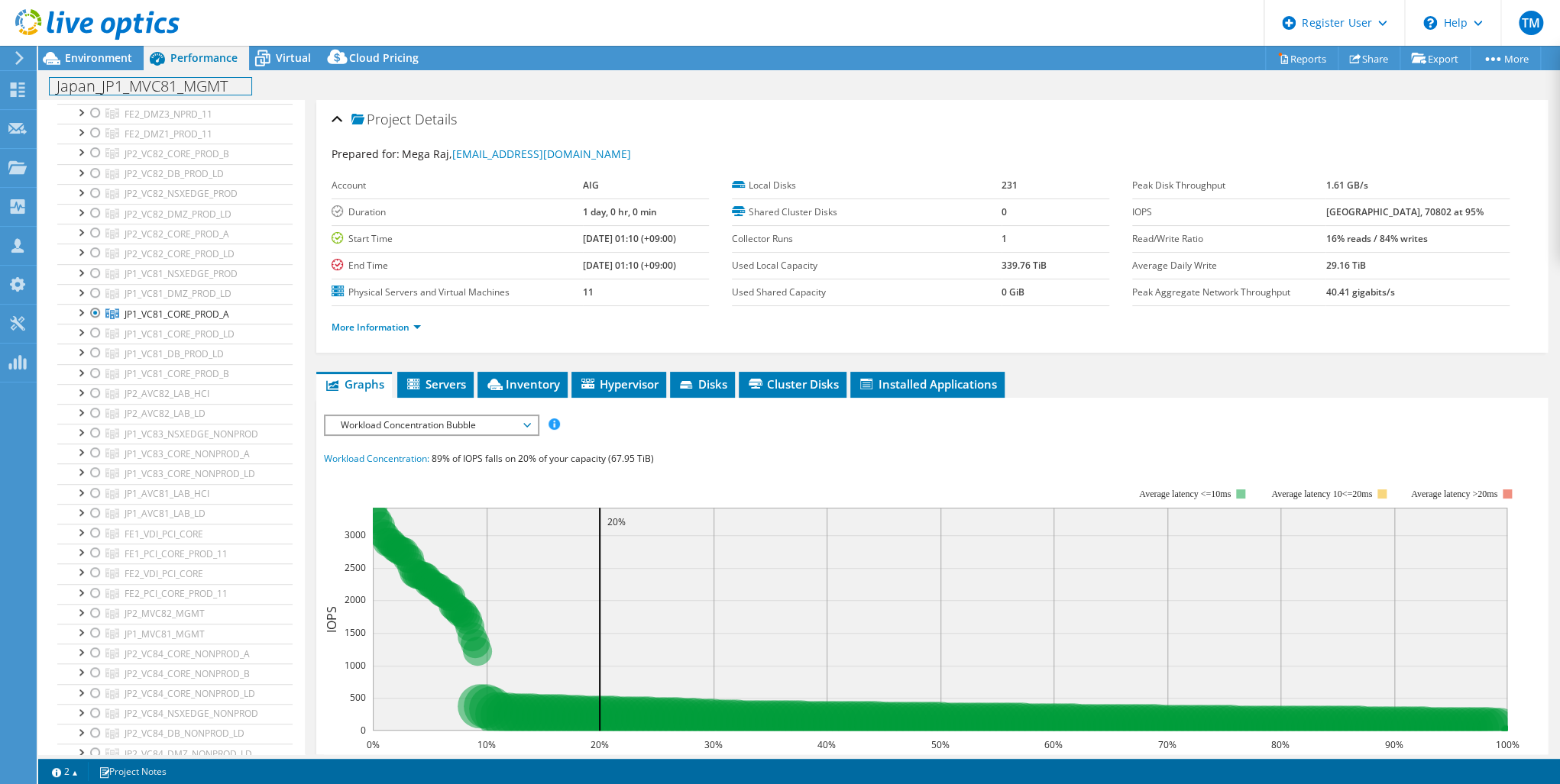
click at [236, 85] on h1 "Japan_JP1_MVC81_MGMT" at bounding box center [150, 86] width 202 height 17
click at [101, 88] on h1 "Japan_JP1_MVC81_MGMT" at bounding box center [150, 86] width 202 height 17
click at [230, 83] on link at bounding box center [226, 85] width 22 height 19
click at [14, 86] on use at bounding box center [18, 90] width 14 height 14
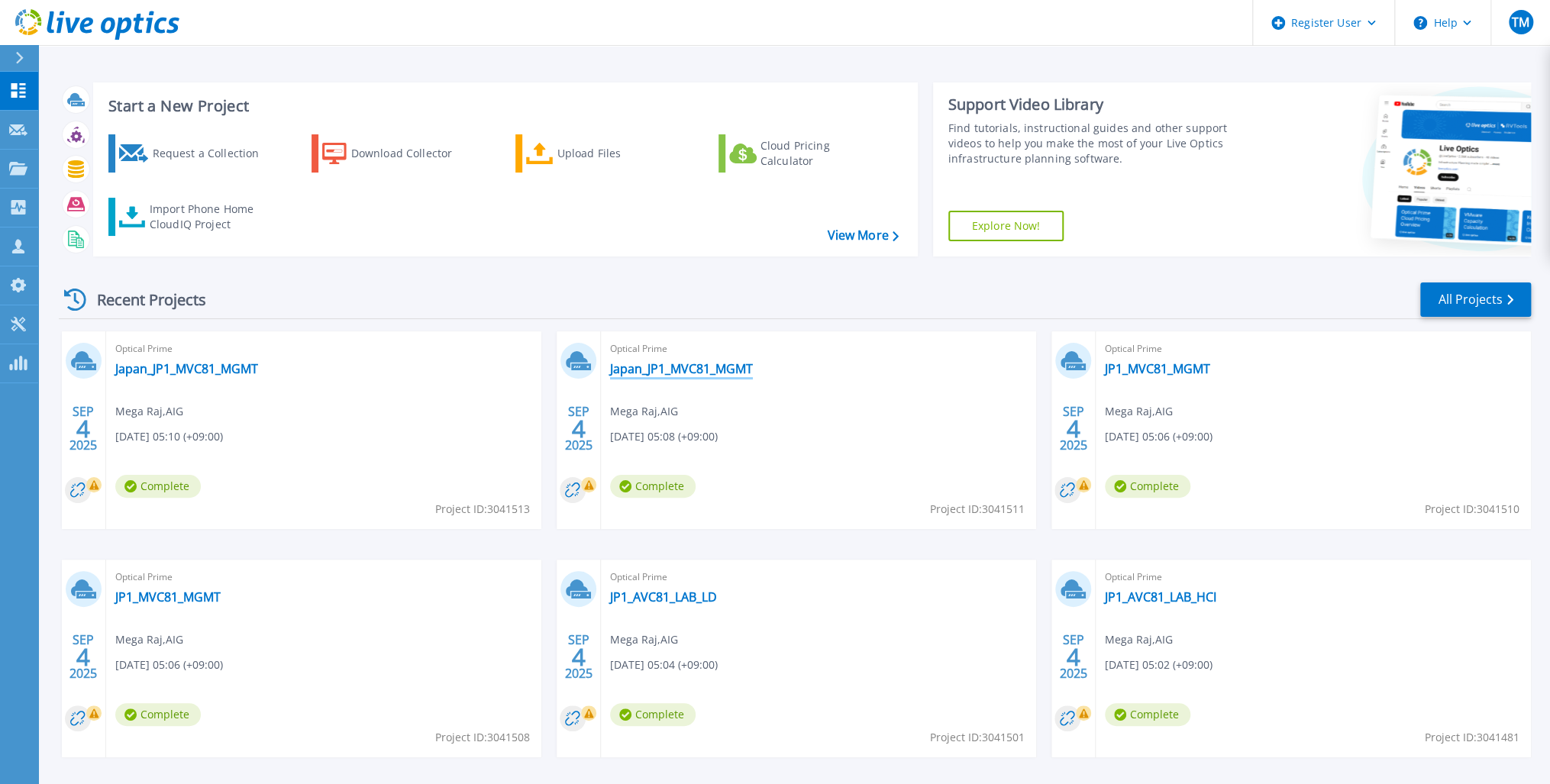
click at [687, 367] on link "Japan_JP1_MVC81_MGMT" at bounding box center [681, 368] width 143 height 15
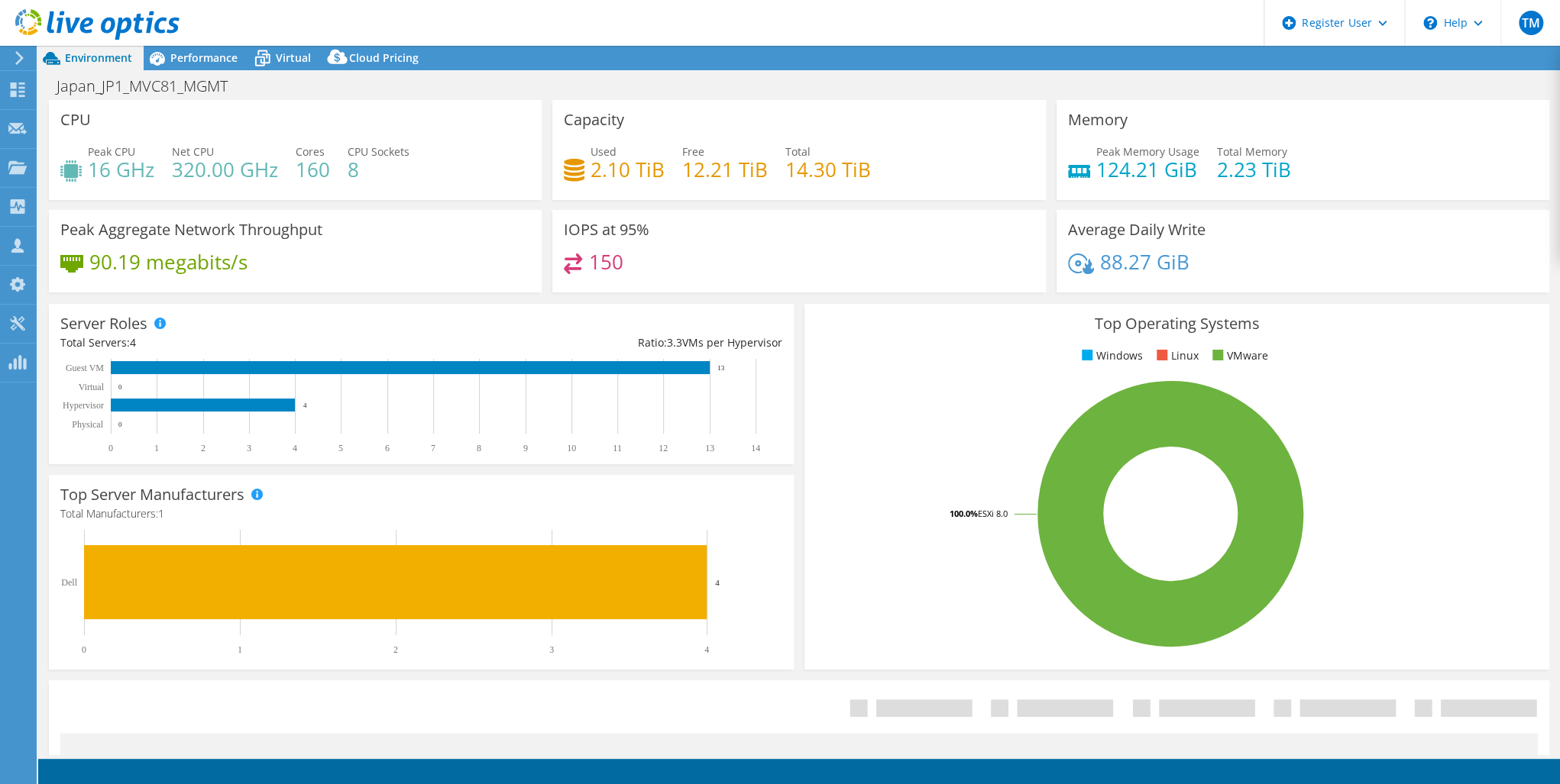
select select "USD"
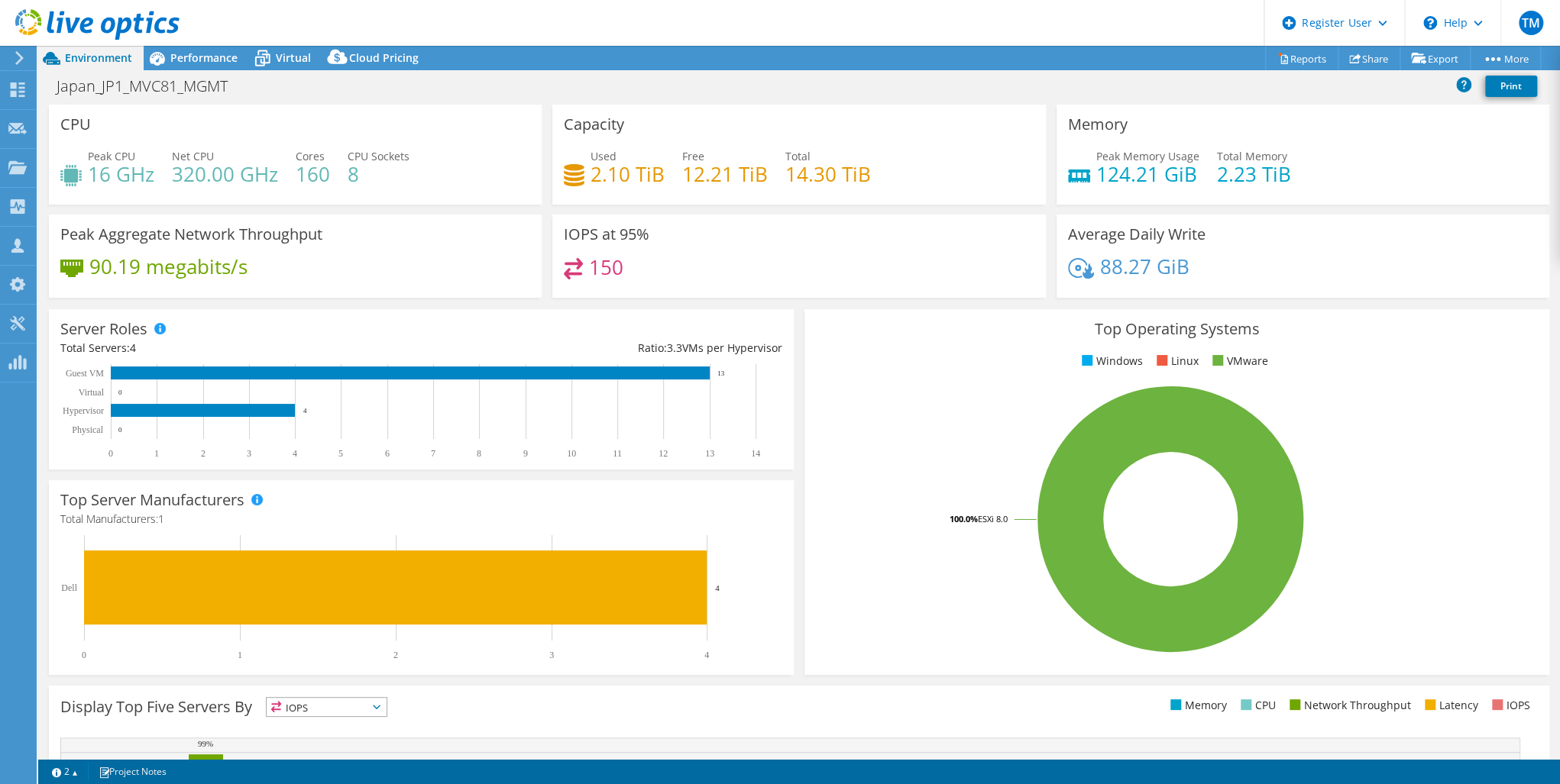
click at [193, 55] on span "Performance" at bounding box center [204, 58] width 67 height 14
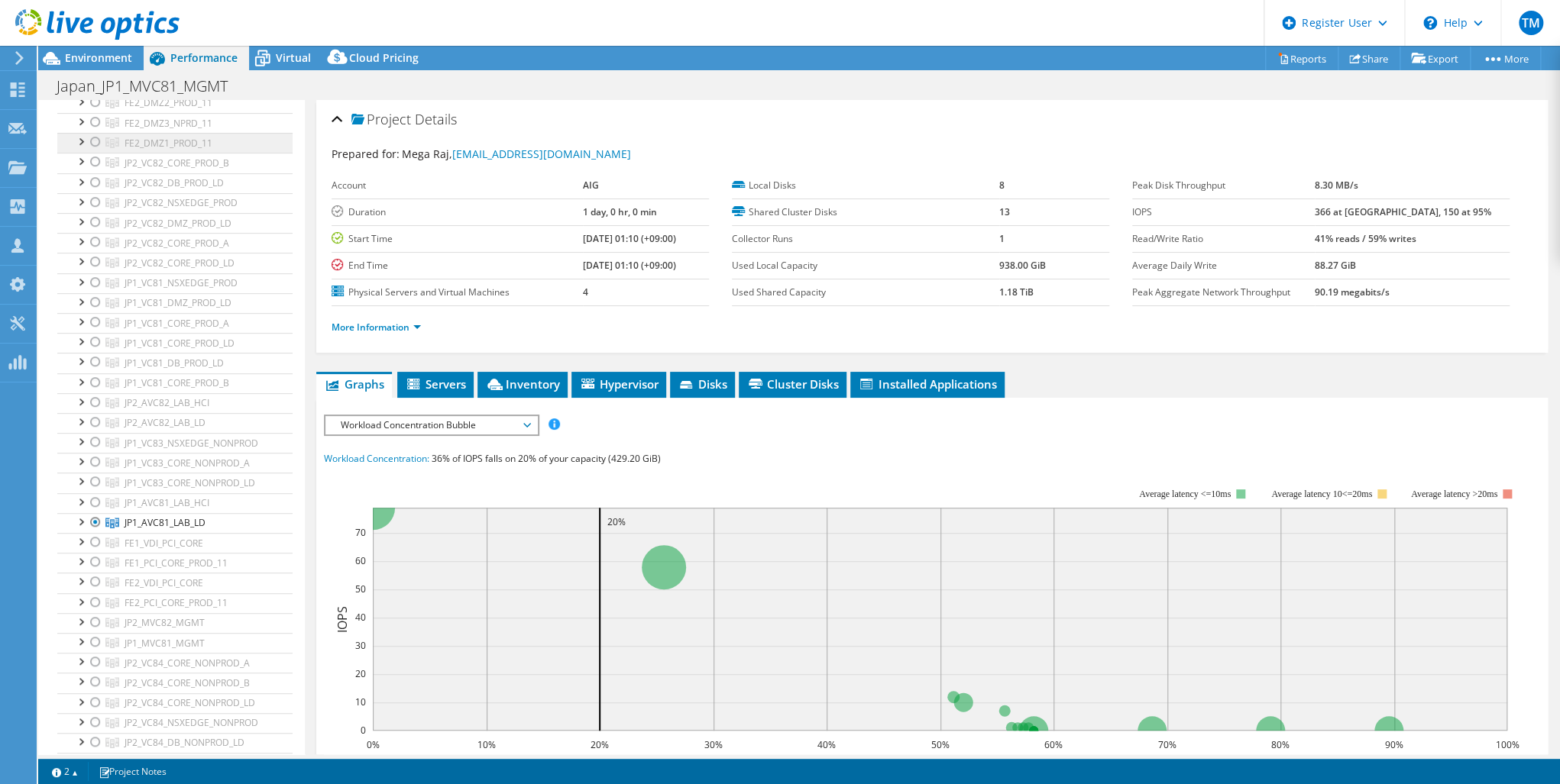
scroll to position [489, 0]
click at [97, 443] on div at bounding box center [95, 452] width 15 height 18
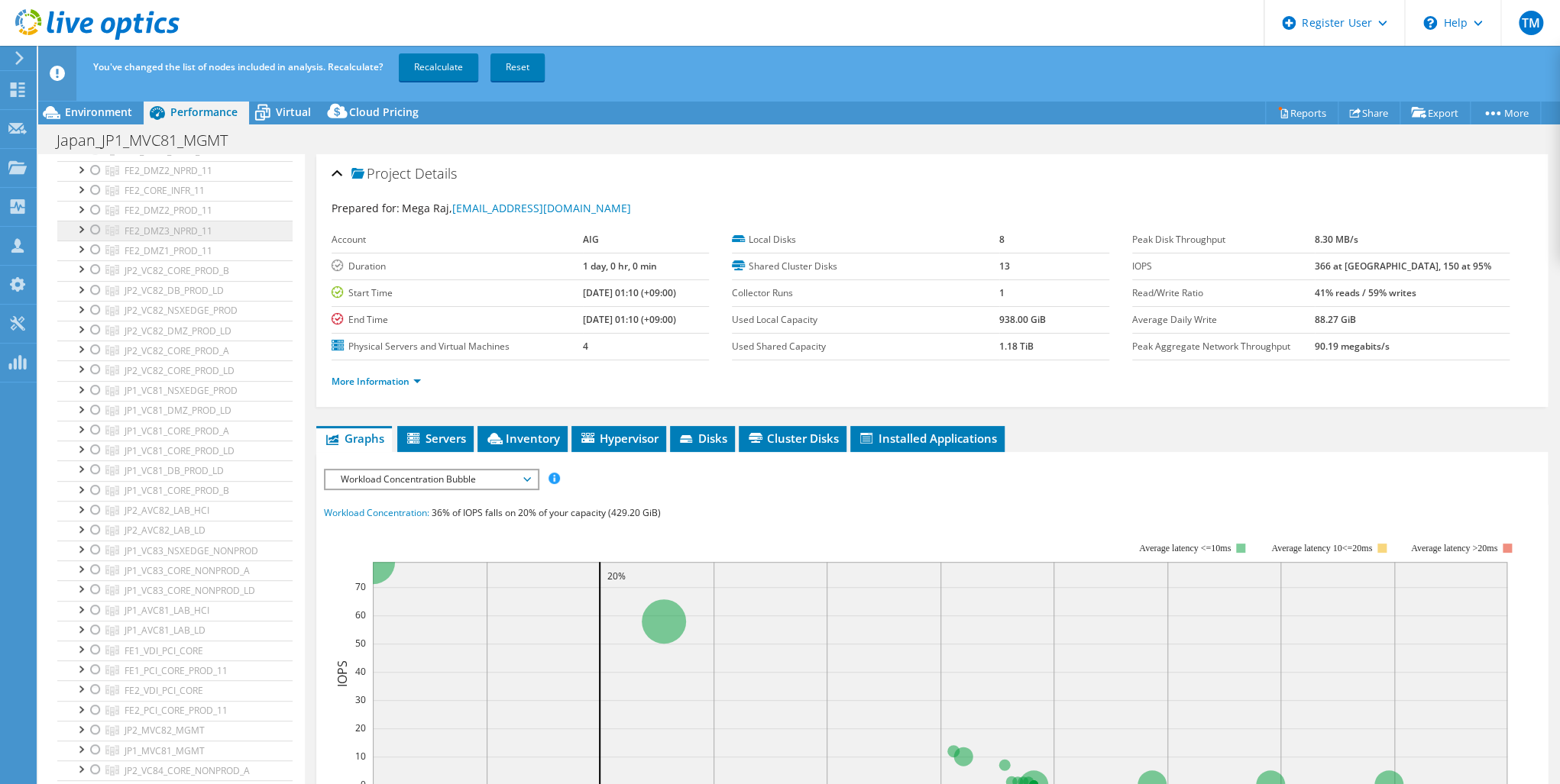
scroll to position [367, 0]
click at [92, 484] on div at bounding box center [95, 488] width 15 height 18
click at [441, 63] on link "Recalculate" at bounding box center [438, 67] width 79 height 27
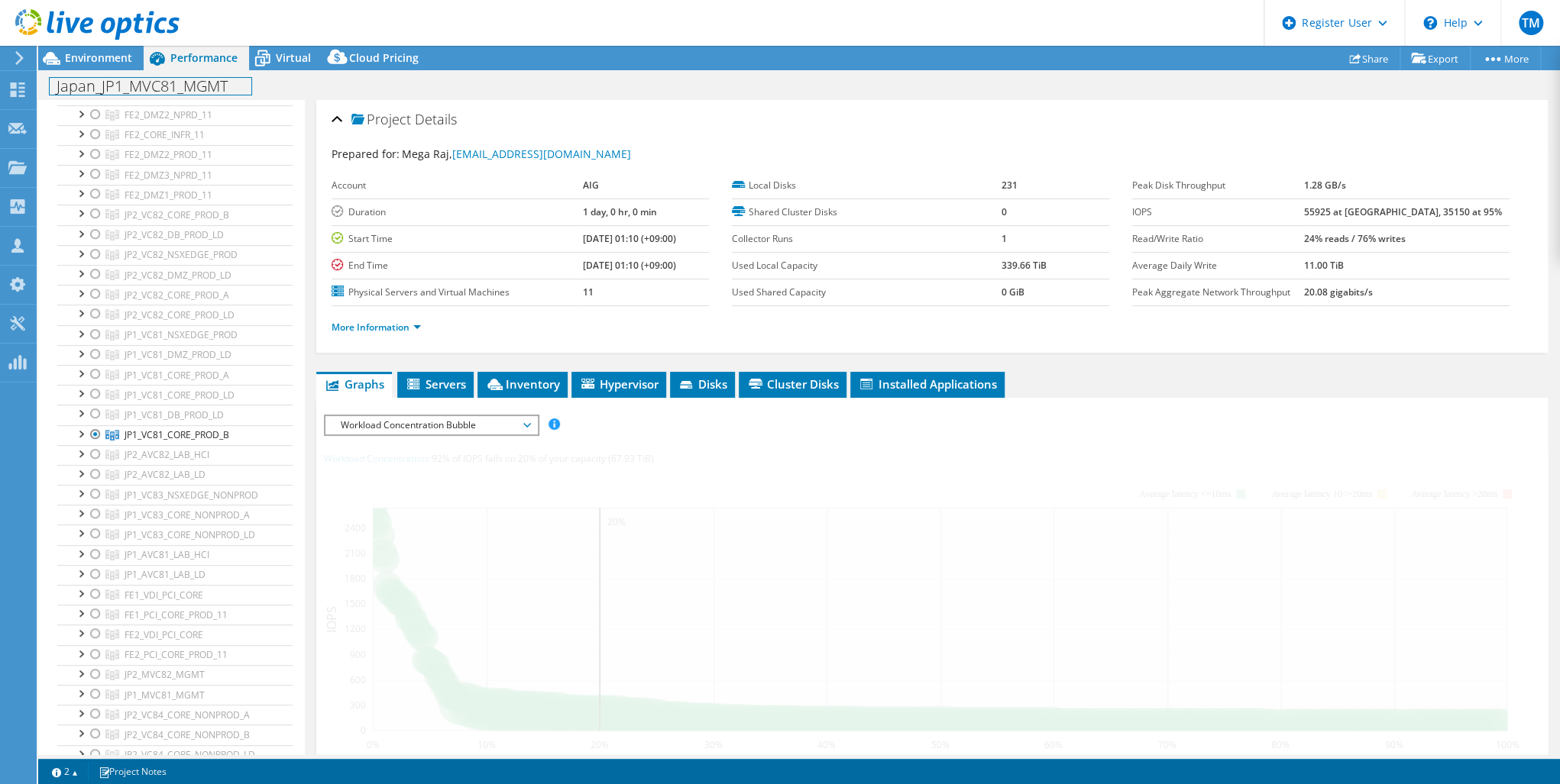
click at [223, 84] on h1 "Japan_JP1_MVC81_MGMT" at bounding box center [150, 86] width 202 height 17
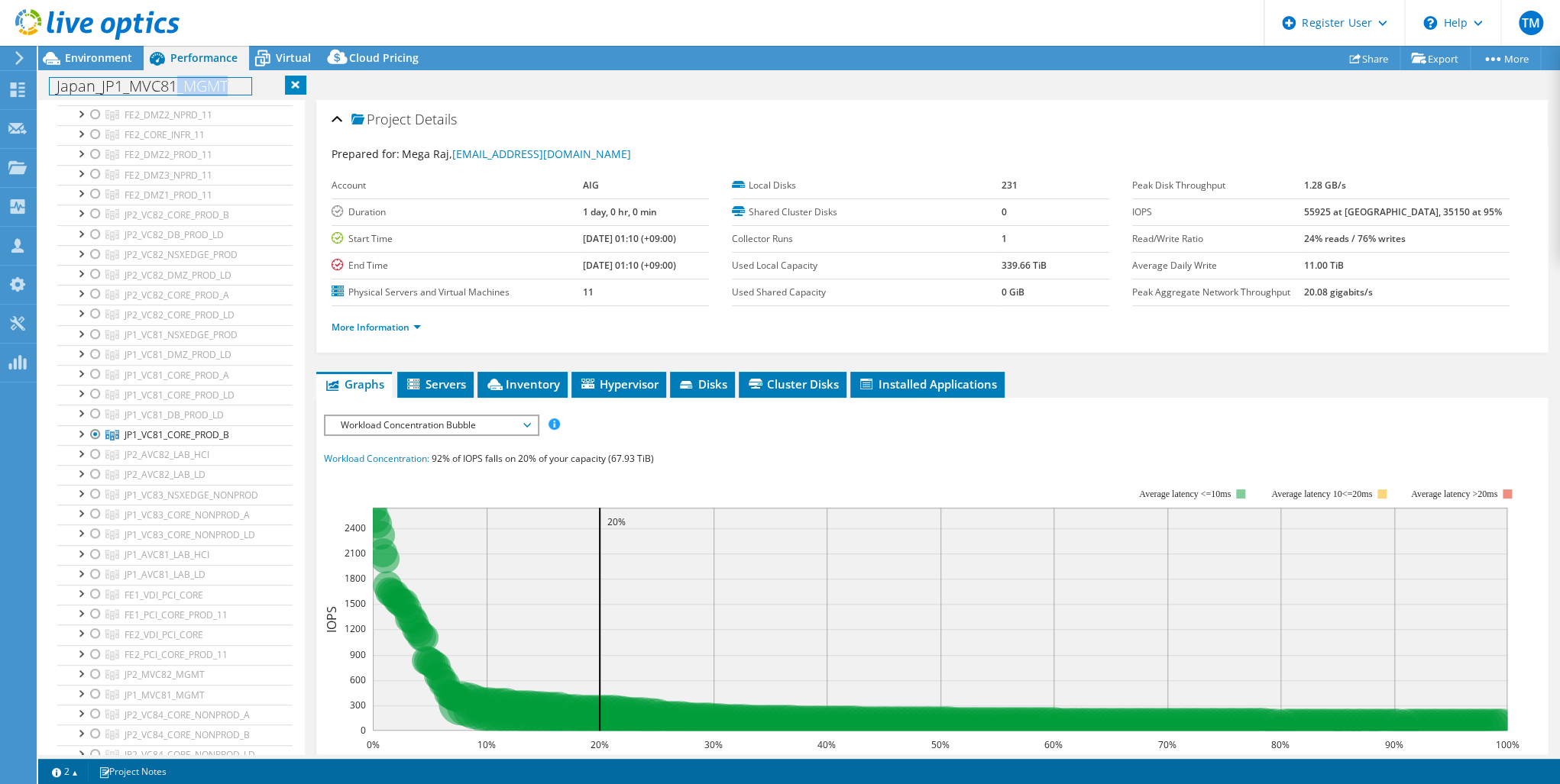
drag, startPoint x: 231, startPoint y: 86, endPoint x: 177, endPoint y: 95, distance: 54.7
click at [177, 95] on h1 "Japan_JP1_MVC81_MGMT" at bounding box center [150, 86] width 202 height 17
click at [269, 84] on link at bounding box center [270, 85] width 22 height 19
click at [12, 88] on icon at bounding box center [17, 90] width 18 height 14
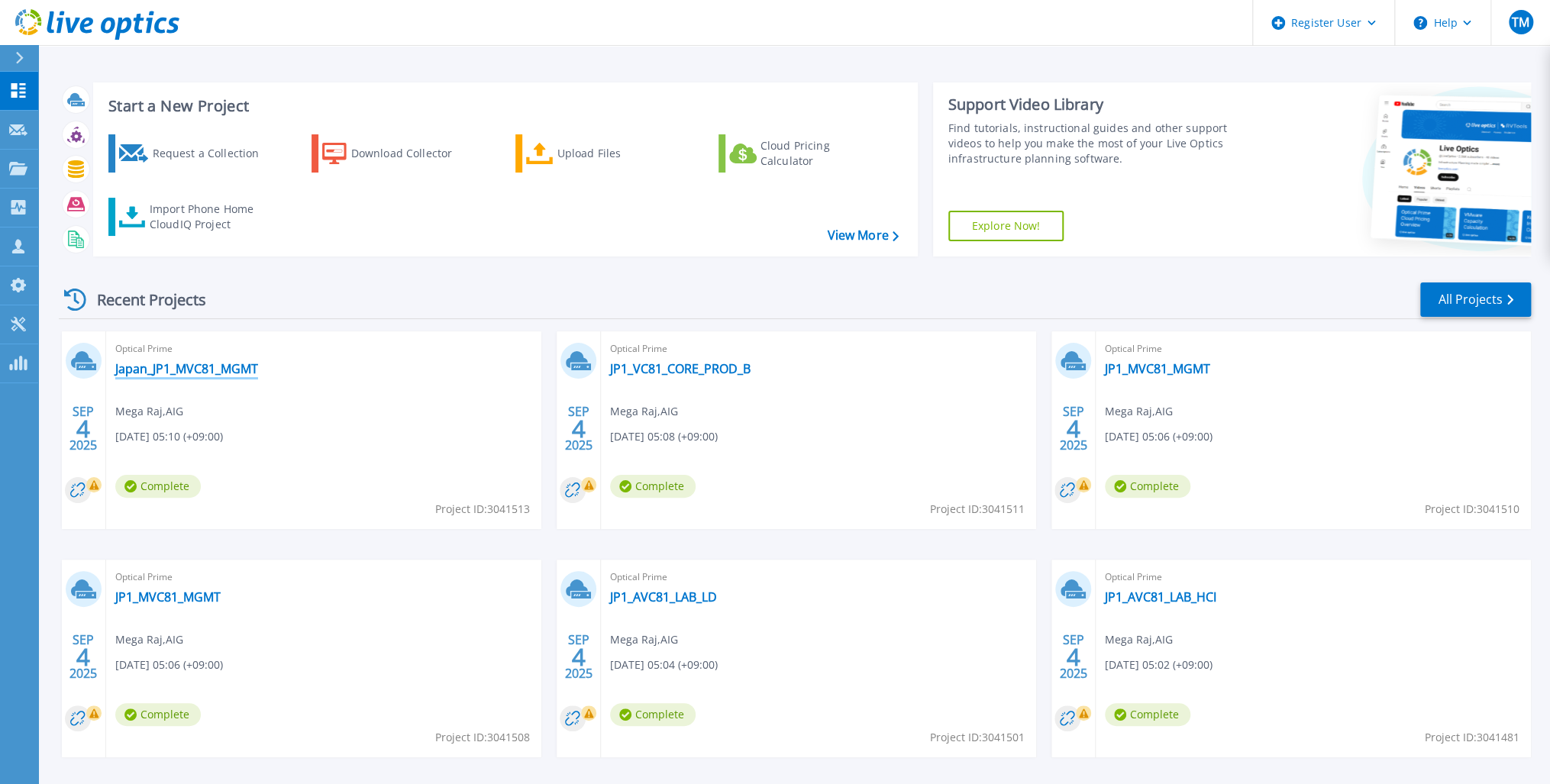
click at [199, 369] on link "Japan_JP1_MVC81_MGMT" at bounding box center [187, 368] width 143 height 15
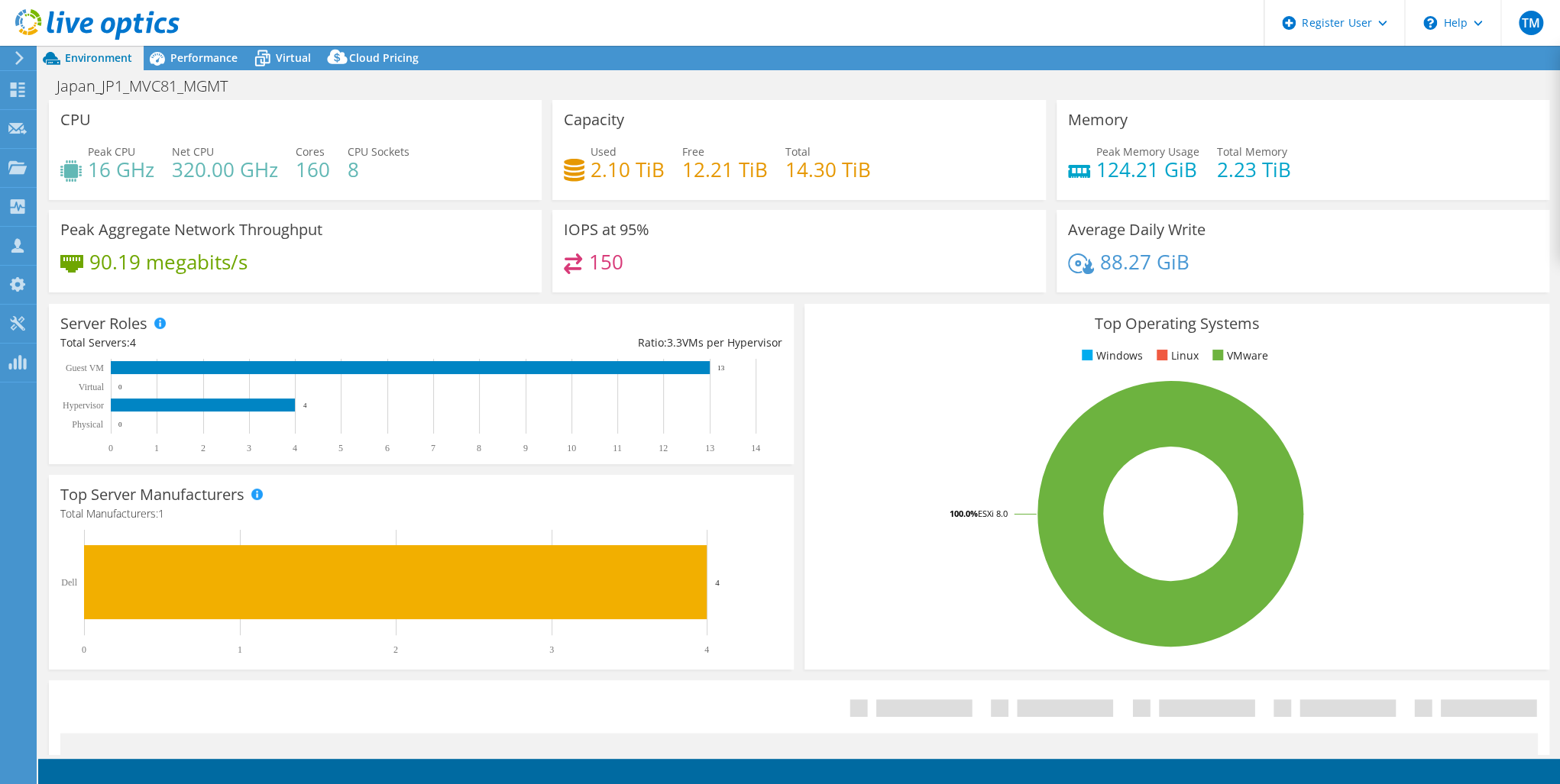
select select "USD"
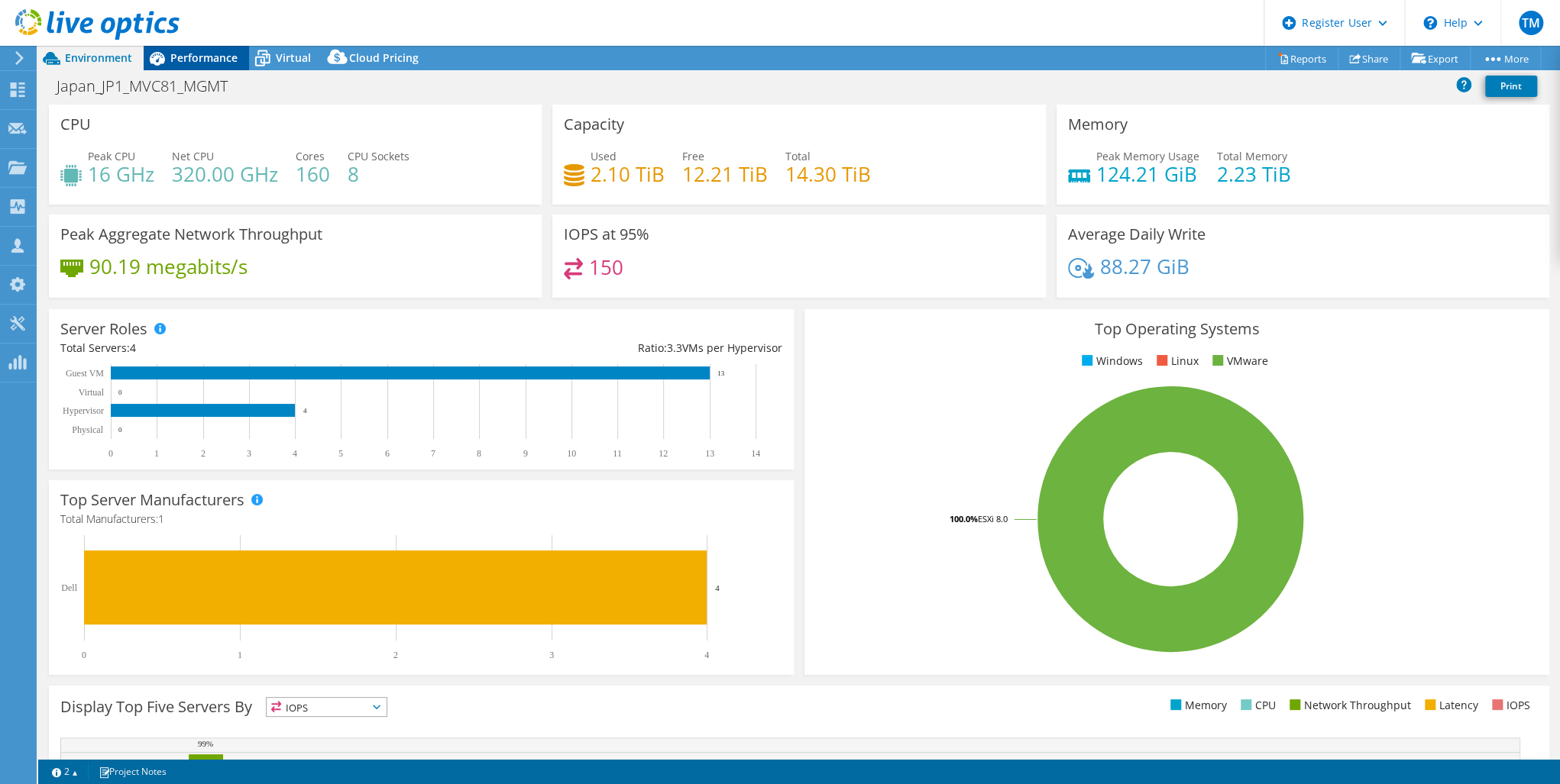
click at [198, 55] on span "Performance" at bounding box center [204, 58] width 67 height 14
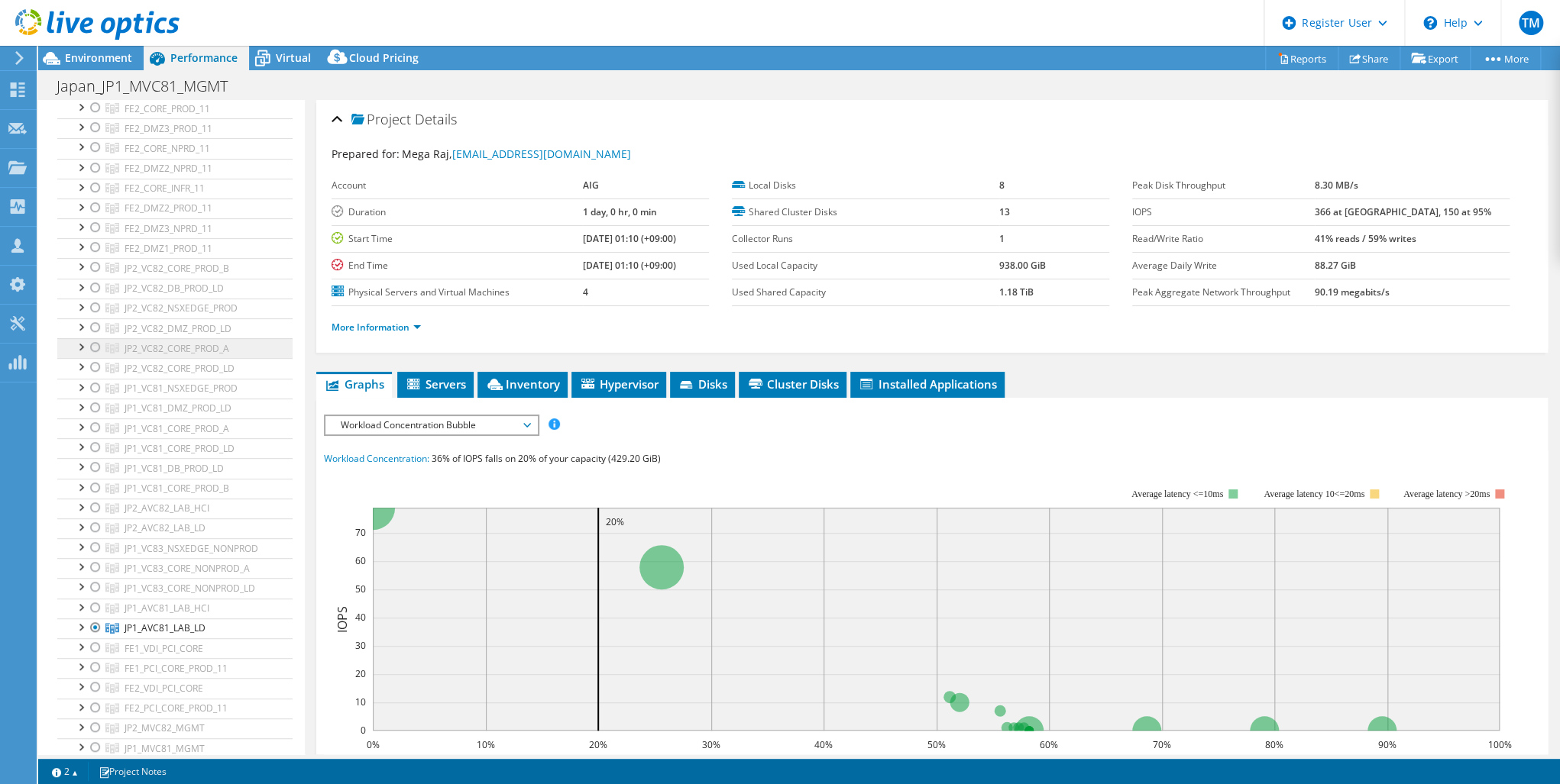
scroll to position [489, 0]
click at [96, 266] on div at bounding box center [95, 271] width 15 height 18
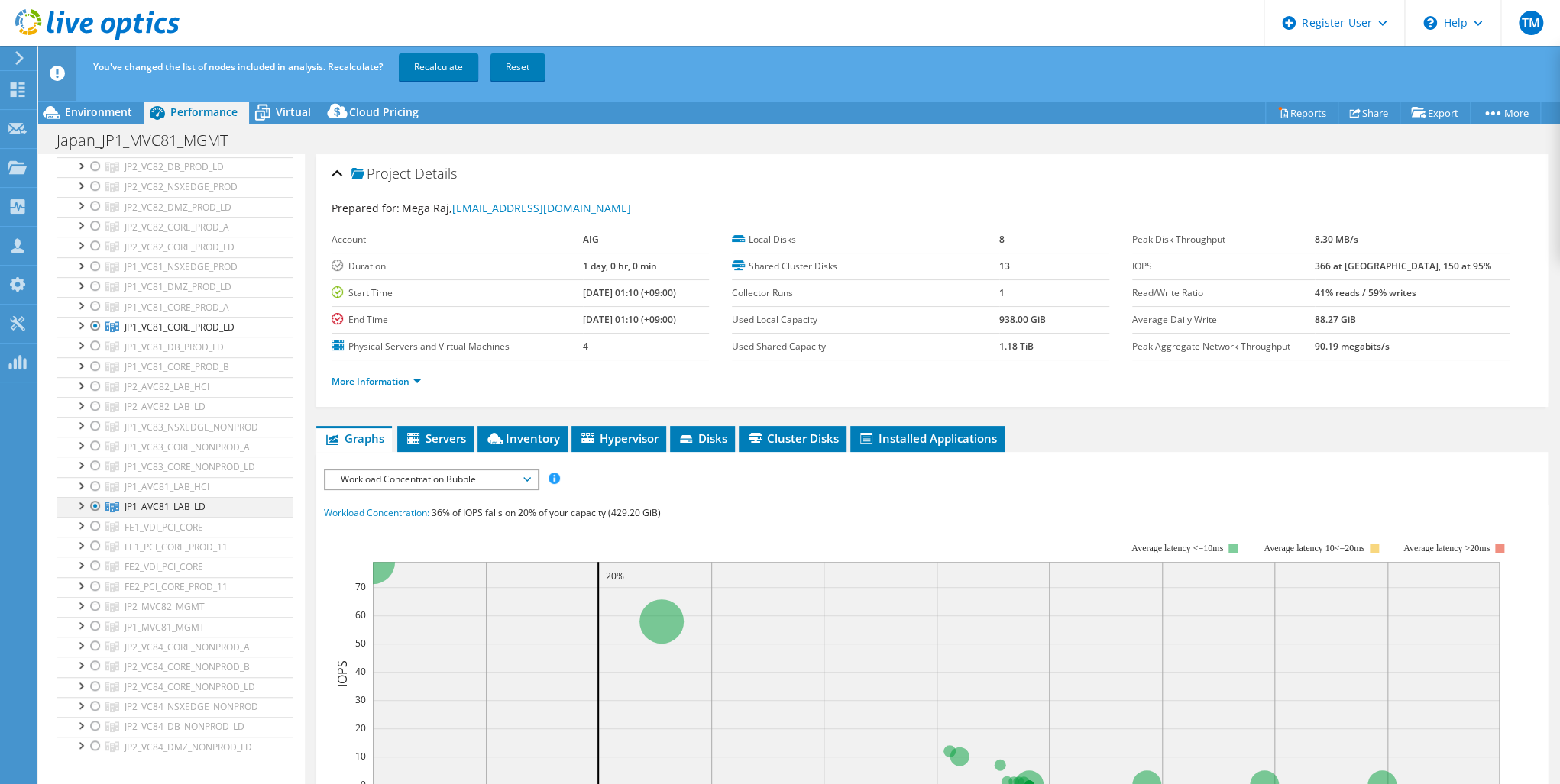
click at [94, 500] on div at bounding box center [95, 506] width 15 height 18
click at [433, 64] on link "Recalculate" at bounding box center [438, 67] width 79 height 27
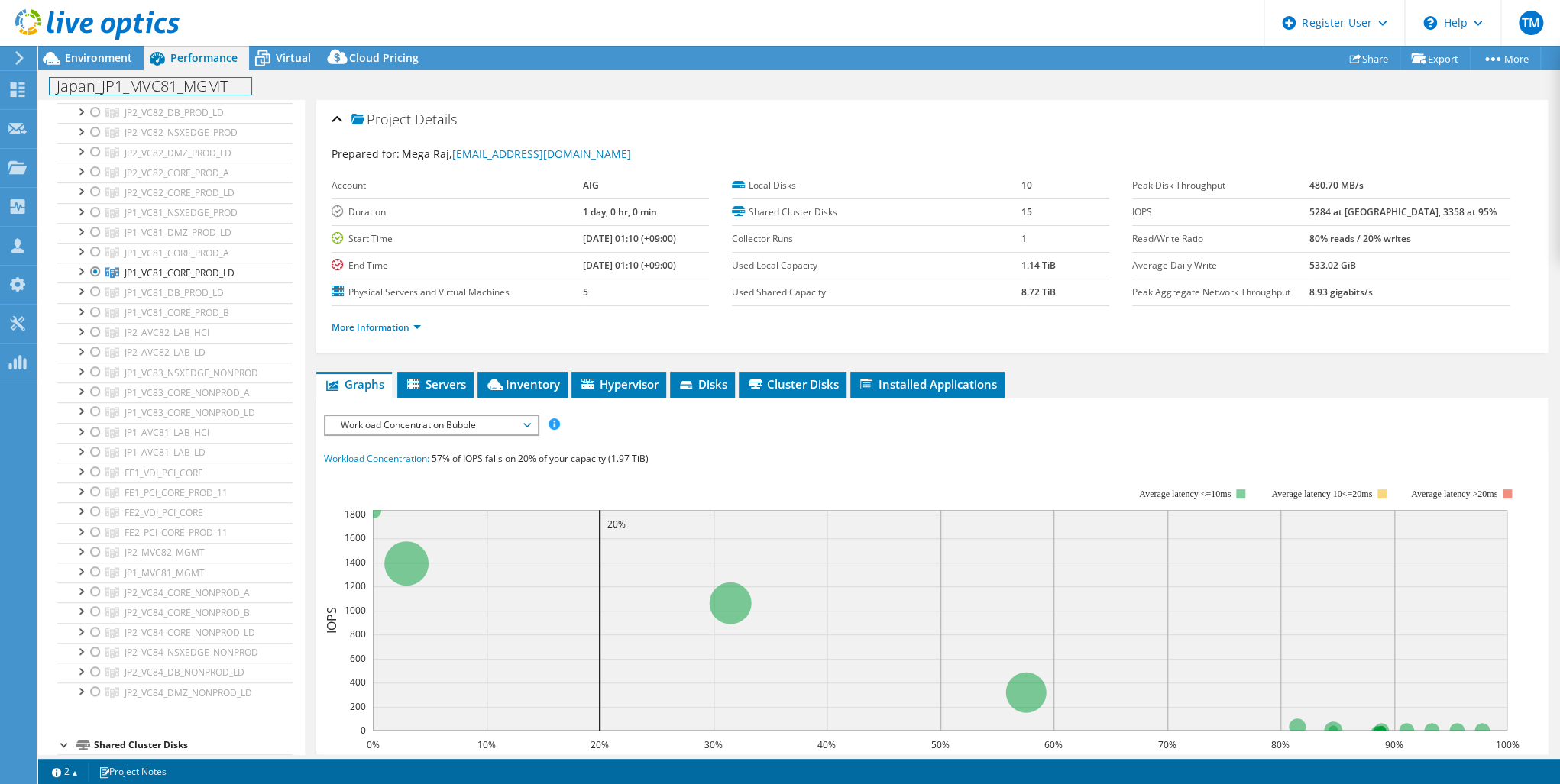
click at [234, 83] on h1 "Japan_JP1_MVC81_MGMT" at bounding box center [150, 86] width 202 height 17
click at [73, 86] on h1 at bounding box center [65, 86] width 31 height 17
click at [275, 83] on link at bounding box center [279, 85] width 22 height 19
click at [10, 86] on use at bounding box center [18, 90] width 14 height 14
